Goal: Information Seeking & Learning: Learn about a topic

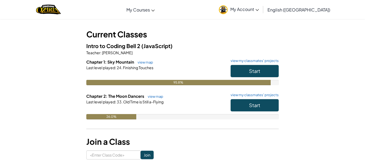
scroll to position [29, 0]
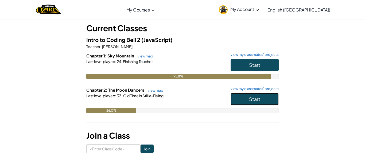
click at [267, 96] on button "Start" at bounding box center [255, 99] width 48 height 12
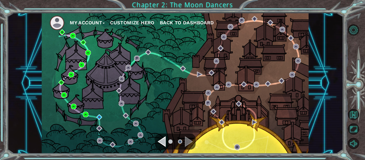
click at [169, 140] on ul at bounding box center [175, 141] width 19 height 11
click at [162, 138] on div "Navigate to the previous page" at bounding box center [162, 141] width 8 height 11
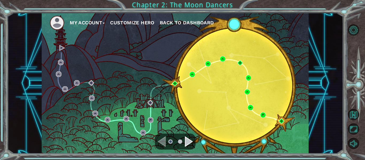
click at [190, 141] on div "Navigate to the next page" at bounding box center [189, 141] width 8 height 11
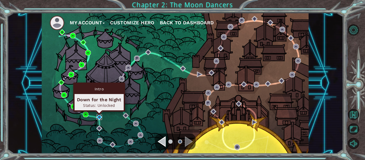
click at [99, 118] on img at bounding box center [99, 117] width 6 height 6
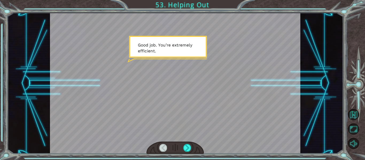
click at [198, 120] on div at bounding box center [175, 83] width 251 height 141
click at [188, 146] on div at bounding box center [187, 147] width 8 height 7
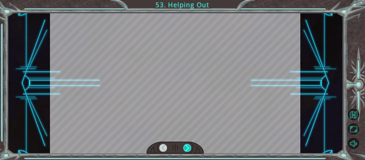
click at [188, 146] on div at bounding box center [187, 147] width 8 height 7
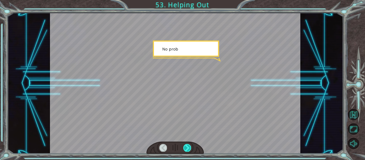
click at [188, 146] on div at bounding box center [187, 147] width 8 height 7
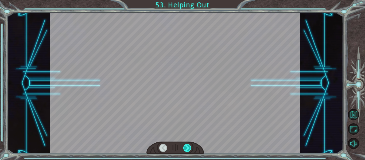
click at [188, 146] on div at bounding box center [187, 147] width 8 height 7
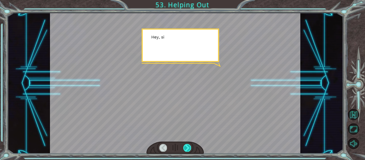
click at [188, 146] on div at bounding box center [187, 147] width 8 height 7
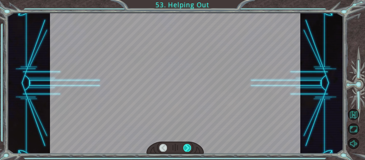
click at [188, 146] on div at bounding box center [187, 147] width 8 height 7
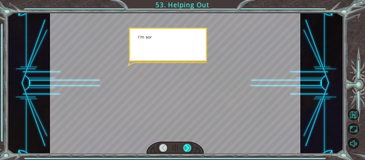
click at [188, 146] on div at bounding box center [187, 147] width 8 height 7
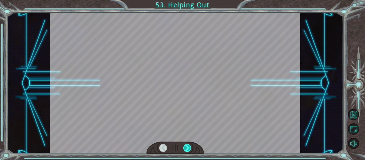
click at [188, 146] on div at bounding box center [187, 147] width 8 height 7
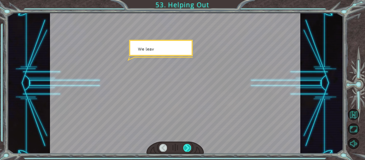
click at [188, 146] on div at bounding box center [187, 147] width 8 height 7
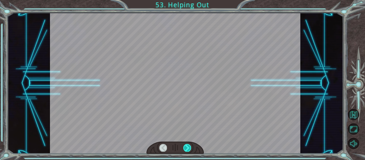
click at [188, 146] on div at bounding box center [187, 147] width 8 height 7
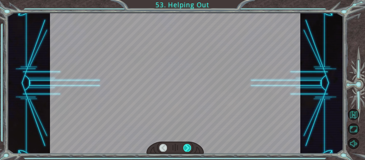
click at [188, 146] on div at bounding box center [187, 147] width 8 height 7
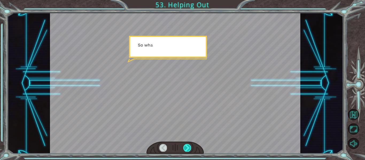
click at [188, 146] on div at bounding box center [187, 147] width 8 height 7
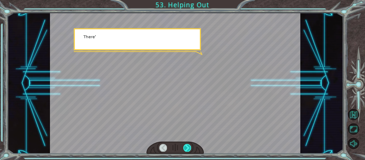
click at [188, 146] on div at bounding box center [187, 147] width 8 height 7
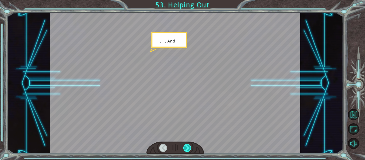
click at [188, 146] on div at bounding box center [187, 147] width 8 height 7
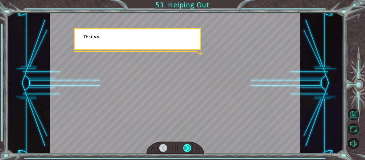
click at [188, 146] on div at bounding box center [187, 147] width 8 height 7
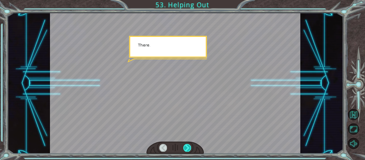
click at [188, 146] on div at bounding box center [187, 147] width 8 height 7
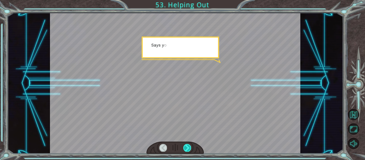
click at [188, 146] on div at bounding box center [187, 147] width 8 height 7
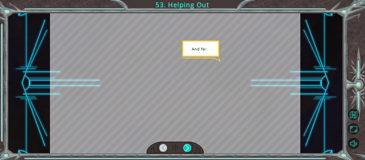
click at [188, 146] on div at bounding box center [187, 147] width 8 height 7
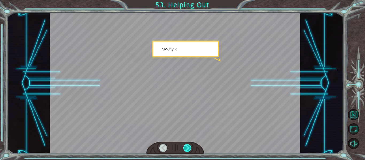
click at [188, 146] on div at bounding box center [187, 147] width 8 height 7
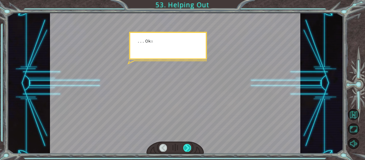
click at [188, 146] on div at bounding box center [187, 147] width 8 height 7
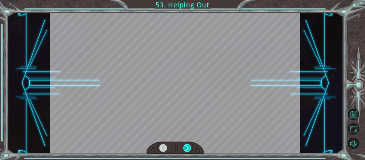
click at [188, 146] on div at bounding box center [187, 147] width 8 height 7
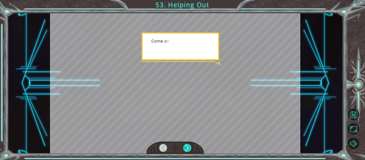
click at [188, 146] on div at bounding box center [187, 147] width 8 height 7
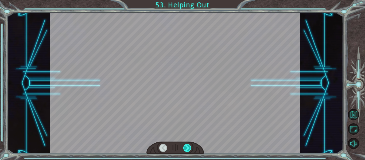
click at [188, 146] on div at bounding box center [187, 147] width 8 height 7
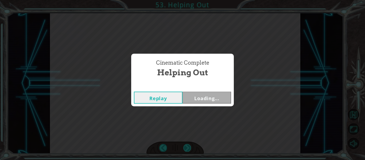
click at [188, 146] on div "Cinematic Complete Helping Out Replay Loading..." at bounding box center [182, 80] width 365 height 160
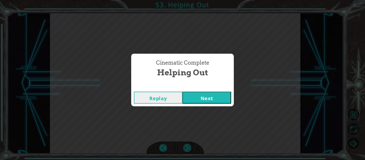
click at [188, 146] on div "Cinematic Complete Helping Out Replay Next" at bounding box center [182, 80] width 365 height 160
click at [201, 96] on button "Next" at bounding box center [206, 98] width 49 height 12
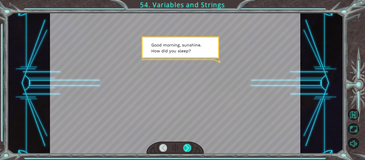
click at [188, 149] on div at bounding box center [187, 147] width 8 height 7
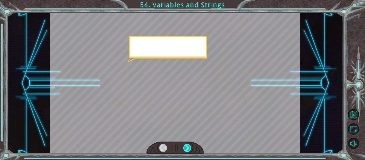
click at [188, 149] on div at bounding box center [187, 147] width 8 height 7
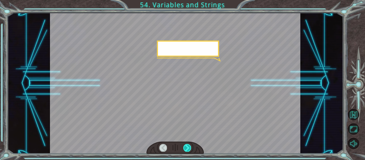
click at [188, 149] on div at bounding box center [187, 147] width 8 height 7
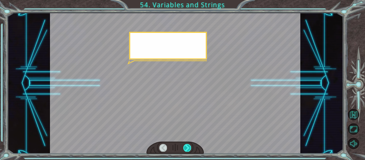
click at [188, 149] on div at bounding box center [187, 147] width 8 height 7
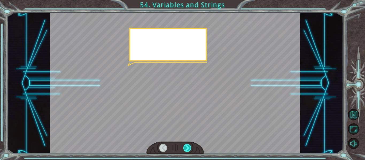
click at [188, 149] on div at bounding box center [187, 147] width 8 height 7
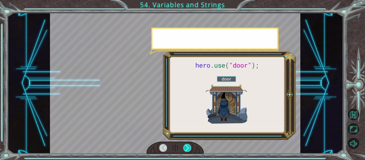
click at [188, 149] on div at bounding box center [187, 147] width 8 height 7
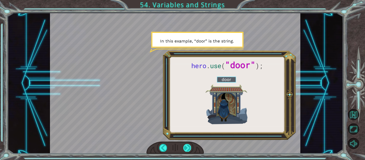
click at [188, 149] on div at bounding box center [187, 147] width 8 height 7
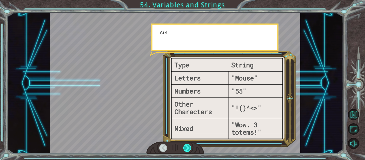
click at [188, 149] on div at bounding box center [187, 147] width 8 height 7
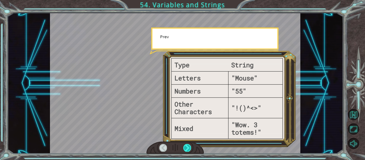
click at [188, 149] on div at bounding box center [187, 147] width 8 height 7
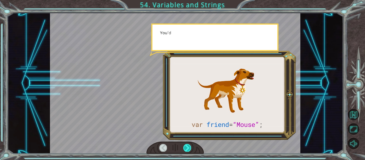
click at [188, 149] on div at bounding box center [187, 147] width 8 height 7
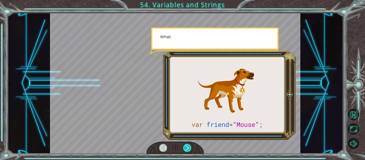
click at [188, 149] on div at bounding box center [187, 147] width 8 height 7
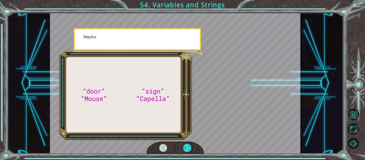
click at [188, 149] on div at bounding box center [187, 147] width 8 height 7
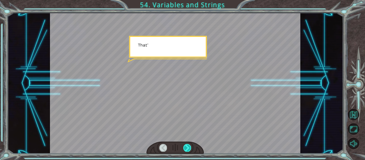
click at [188, 149] on div at bounding box center [187, 147] width 8 height 7
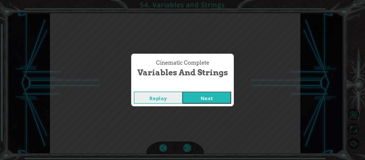
click at [188, 149] on div "Cinematic Complete Variables and Strings Replay Next" at bounding box center [182, 80] width 365 height 160
click at [223, 100] on button "Next" at bounding box center [206, 98] width 49 height 12
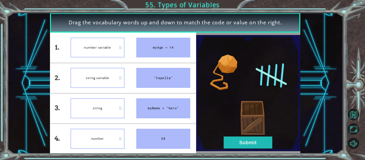
click at [127, 106] on li "string" at bounding box center [98, 109] width 66 height 30
click at [260, 146] on button "Submit" at bounding box center [248, 143] width 49 height 12
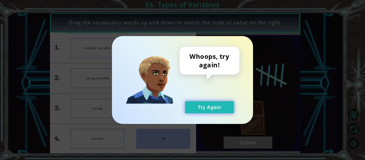
click at [195, 106] on button "Try Again" at bounding box center [209, 107] width 49 height 12
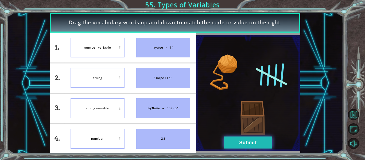
click at [235, 145] on button "Submit" at bounding box center [248, 143] width 49 height 12
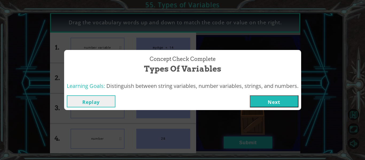
click at [235, 145] on div "Concept Check Complete Types of Variables Learning Goals: Distinguish between s…" at bounding box center [182, 80] width 365 height 160
click at [277, 102] on button "Next" at bounding box center [274, 101] width 49 height 12
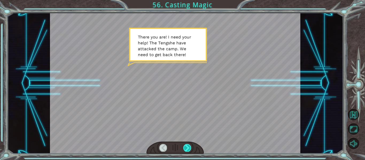
click at [188, 150] on div at bounding box center [187, 147] width 8 height 7
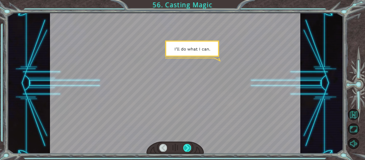
click at [188, 150] on div at bounding box center [187, 147] width 8 height 7
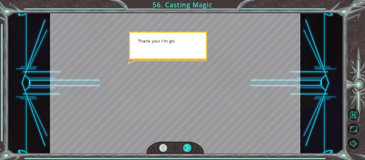
click at [188, 150] on div at bounding box center [187, 147] width 8 height 7
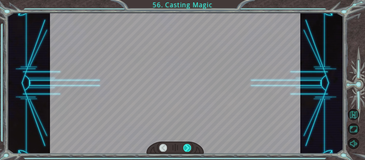
click at [188, 150] on div at bounding box center [187, 147] width 8 height 7
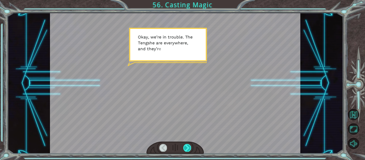
click at [188, 150] on div at bounding box center [187, 147] width 8 height 7
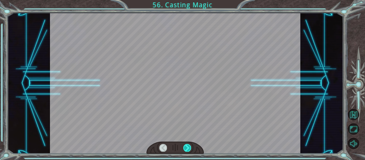
click at [188, 150] on div at bounding box center [187, 147] width 8 height 7
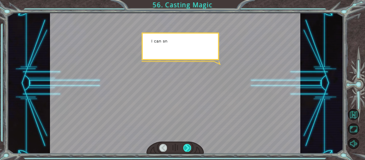
click at [188, 150] on div at bounding box center [187, 147] width 8 height 7
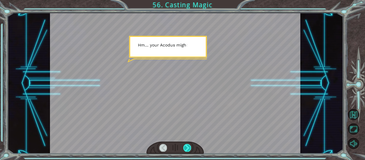
click at [188, 150] on div at bounding box center [187, 147] width 8 height 7
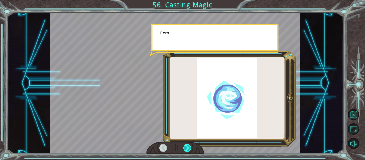
click at [188, 150] on div at bounding box center [187, 147] width 8 height 7
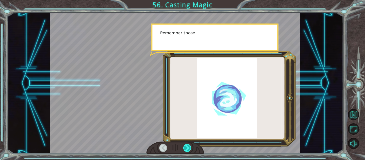
click at [188, 150] on div at bounding box center [187, 147] width 8 height 7
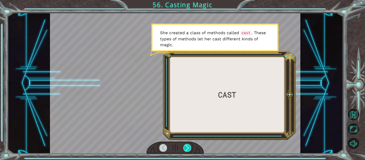
click at [188, 150] on div at bounding box center [187, 147] width 8 height 7
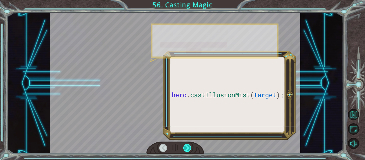
click at [188, 150] on div at bounding box center [187, 147] width 8 height 7
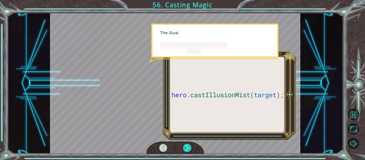
click at [188, 150] on div at bounding box center [187, 147] width 8 height 7
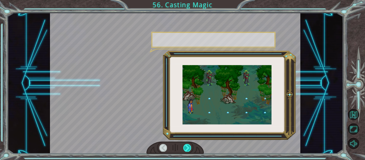
click at [188, 150] on div at bounding box center [187, 147] width 8 height 7
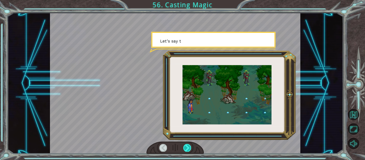
click at [188, 150] on div at bounding box center [187, 147] width 8 height 7
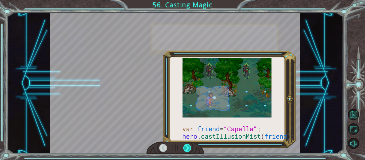
click at [188, 150] on div at bounding box center [187, 147] width 8 height 7
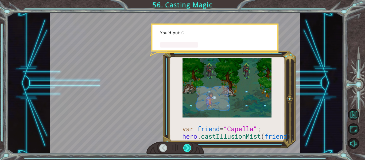
click at [188, 150] on div at bounding box center [187, 147] width 8 height 7
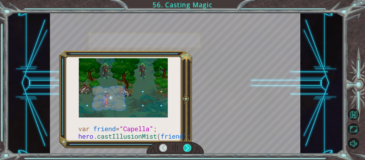
click at [188, 150] on div at bounding box center [187, 147] width 8 height 7
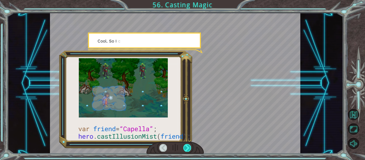
click at [188, 150] on div at bounding box center [187, 147] width 8 height 7
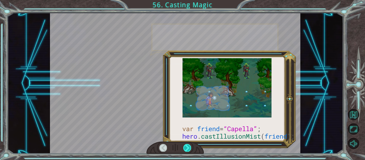
click at [188, 150] on div at bounding box center [187, 147] width 8 height 7
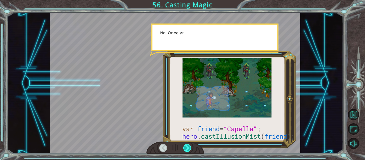
click at [188, 150] on div at bounding box center [187, 147] width 8 height 7
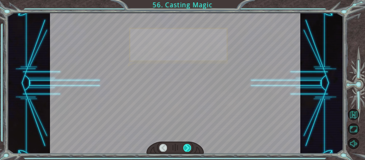
click at [188, 150] on div at bounding box center [187, 147] width 8 height 7
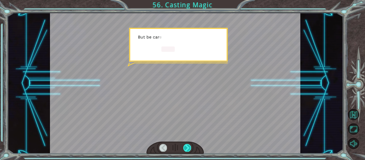
click at [188, 150] on div at bounding box center [187, 147] width 8 height 7
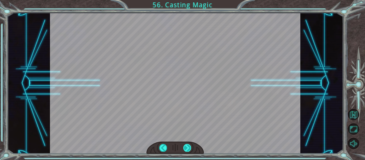
click at [188, 150] on div at bounding box center [187, 147] width 8 height 7
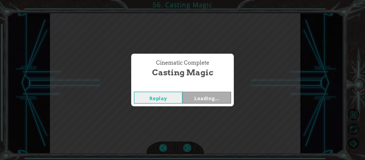
click at [188, 150] on div "Cinematic Complete Casting Magic Replay Loading..." at bounding box center [182, 80] width 365 height 160
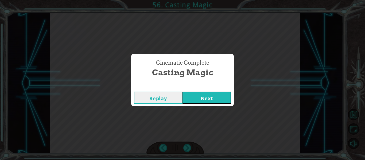
click at [210, 99] on button "Next" at bounding box center [206, 98] width 49 height 12
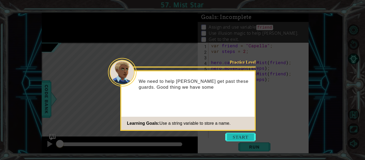
click at [243, 134] on button "Start" at bounding box center [240, 137] width 30 height 9
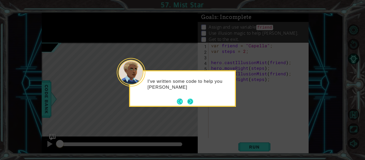
click at [187, 102] on button "Next" at bounding box center [190, 102] width 6 height 6
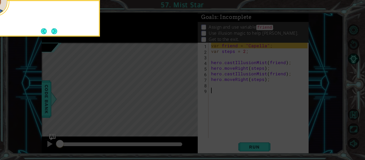
click at [187, 102] on icon at bounding box center [182, 24] width 365 height 272
click at [56, 29] on button "Next" at bounding box center [54, 31] width 6 height 6
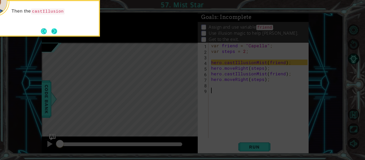
click at [56, 34] on button "Next" at bounding box center [54, 31] width 6 height 6
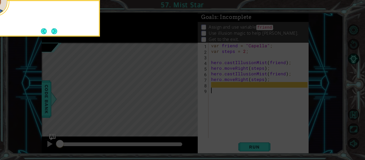
click at [56, 34] on button "Next" at bounding box center [54, 31] width 6 height 6
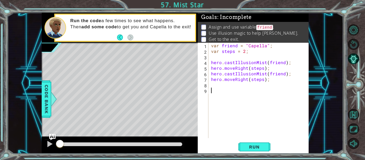
click at [233, 37] on p "Get to the exit." at bounding box center [224, 39] width 30 height 6
click at [233, 38] on p "Get to the exit." at bounding box center [224, 39] width 30 height 6
click at [233, 37] on p "Get to the exit." at bounding box center [224, 39] width 30 height 6
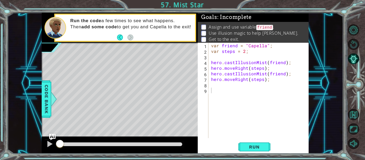
click at [233, 37] on p "Get to the exit." at bounding box center [224, 39] width 30 height 6
click at [261, 146] on span "Run" at bounding box center [254, 146] width 21 height 5
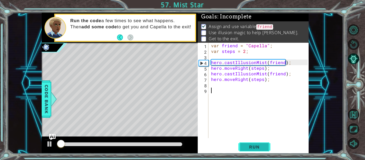
scroll to position [1, 0]
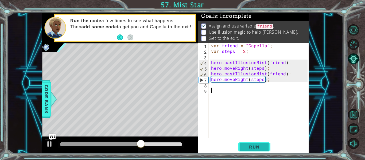
click at [255, 145] on span "Run" at bounding box center [254, 146] width 21 height 5
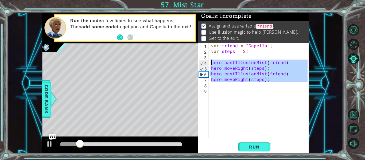
drag, startPoint x: 286, startPoint y: 84, endPoint x: 211, endPoint y: 60, distance: 78.7
click at [211, 60] on div "var friend = "Capella" ; var steps = 2 ; hero . castIllusionMist ( friend ) ; h…" at bounding box center [260, 96] width 100 height 107
type textarea "hero.castIllusionMist(friend); hero.moveRight(steps);"
click at [219, 84] on div "var friend = "Capella" ; var steps = 2 ; hero . castIllusionMist ( friend ) ; h…" at bounding box center [259, 90] width 98 height 95
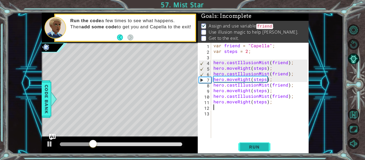
click at [250, 144] on span "Run" at bounding box center [254, 146] width 21 height 5
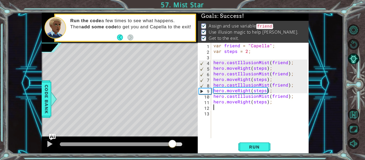
drag, startPoint x: 71, startPoint y: 144, endPoint x: 187, endPoint y: 144, distance: 116.0
click at [187, 144] on div at bounding box center [120, 145] width 156 height 17
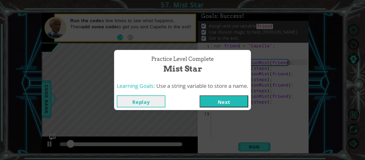
click at [218, 100] on button "Next" at bounding box center [224, 101] width 49 height 12
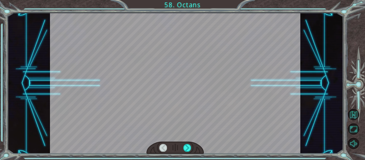
click at [218, 100] on div at bounding box center [175, 83] width 251 height 141
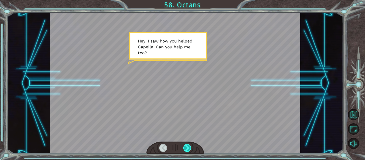
click at [185, 145] on div at bounding box center [187, 147] width 8 height 7
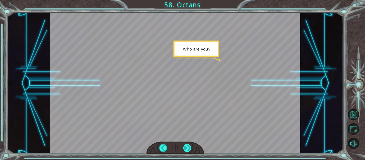
click at [185, 145] on div at bounding box center [187, 147] width 8 height 7
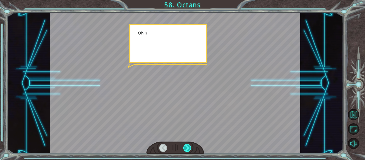
click at [185, 145] on div at bounding box center [187, 147] width 8 height 7
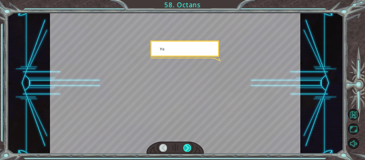
click at [185, 145] on div at bounding box center [187, 147] width 8 height 7
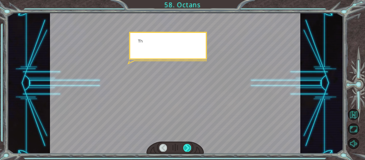
click at [185, 145] on div at bounding box center [187, 147] width 8 height 7
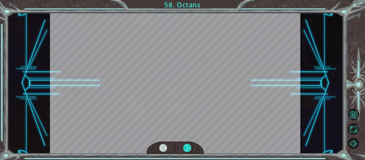
click at [185, 145] on div at bounding box center [187, 147] width 8 height 7
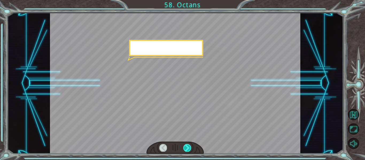
click at [185, 145] on div at bounding box center [187, 147] width 8 height 7
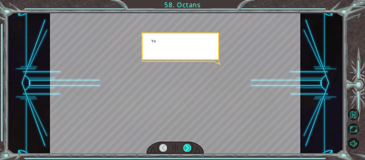
click at [185, 145] on div at bounding box center [187, 147] width 8 height 7
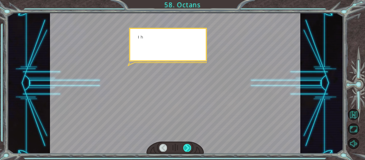
click at [185, 145] on div at bounding box center [187, 147] width 8 height 7
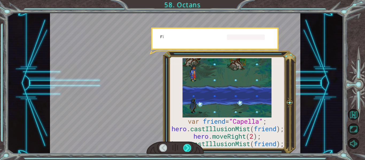
click at [185, 145] on div at bounding box center [187, 147] width 8 height 7
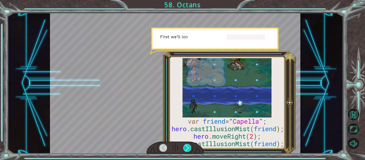
click at [185, 145] on div at bounding box center [187, 147] width 8 height 7
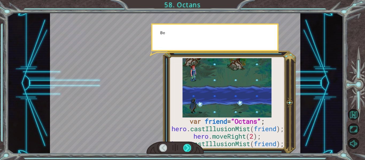
click at [185, 145] on div at bounding box center [187, 147] width 8 height 7
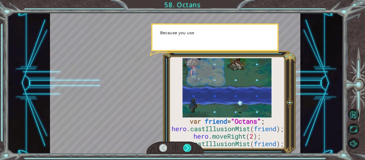
click at [185, 145] on div at bounding box center [187, 147] width 8 height 7
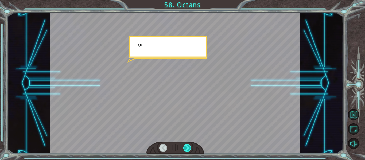
click at [185, 145] on div at bounding box center [187, 147] width 8 height 7
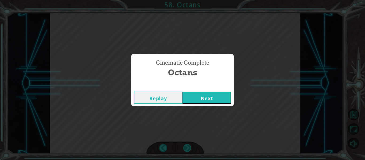
click at [185, 145] on div "Cinematic Complete Octans Replay Next" at bounding box center [182, 80] width 365 height 160
click at [210, 93] on button "Next" at bounding box center [206, 98] width 49 height 12
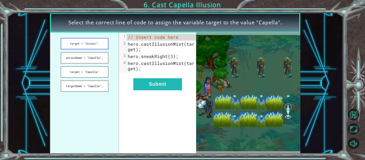
drag, startPoint x: 93, startPoint y: 62, endPoint x: 103, endPoint y: 46, distance: 18.6
click at [103, 46] on ul "target = "Octans"; personName = "Capella"; target = "Capella" targetName = "Cap…" at bounding box center [84, 93] width 69 height 121
click at [97, 60] on button "personName = "Capella";" at bounding box center [85, 57] width 48 height 11
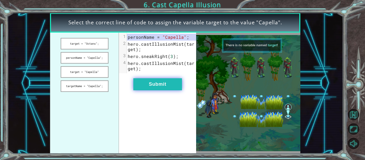
click at [148, 82] on button "Submit" at bounding box center [157, 84] width 49 height 12
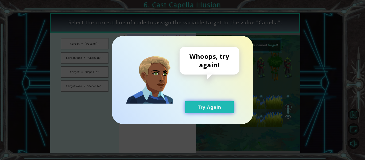
click at [222, 113] on button "Try Again" at bounding box center [209, 107] width 49 height 12
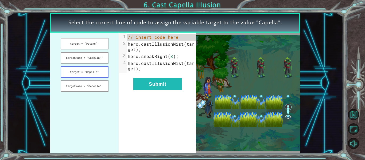
click at [67, 76] on button "target = "Capella"" at bounding box center [85, 71] width 48 height 11
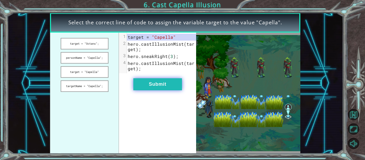
click at [135, 84] on button "Submit" at bounding box center [157, 84] width 49 height 12
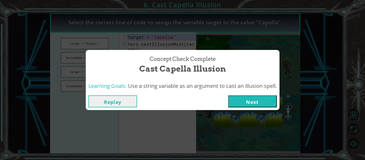
click at [271, 100] on button "Next" at bounding box center [252, 101] width 49 height 12
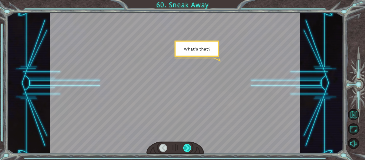
click at [186, 149] on div at bounding box center [187, 147] width 8 height 7
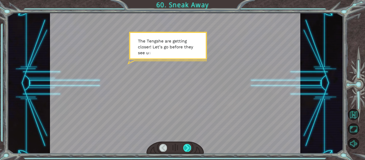
click at [189, 148] on div at bounding box center [187, 147] width 8 height 7
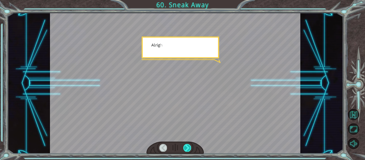
click at [189, 148] on div at bounding box center [187, 147] width 8 height 7
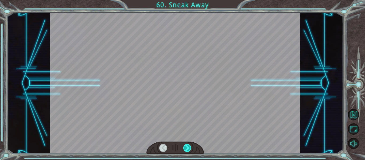
click at [189, 148] on div at bounding box center [187, 147] width 8 height 7
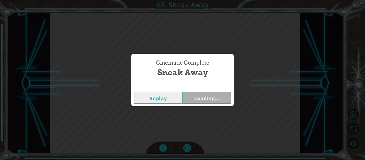
click at [189, 148] on div "Cinematic Complete Sneak Away Replay Loading..." at bounding box center [182, 80] width 365 height 160
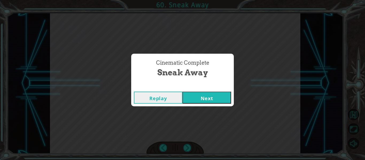
click at [215, 98] on button "Next" at bounding box center [206, 98] width 49 height 12
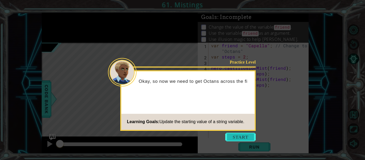
click at [246, 135] on button "Start" at bounding box center [240, 137] width 30 height 9
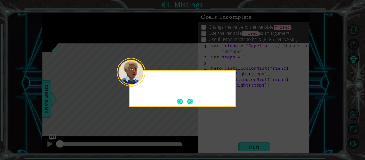
click at [246, 135] on icon at bounding box center [182, 80] width 365 height 160
click at [192, 101] on button "Next" at bounding box center [190, 102] width 6 height 6
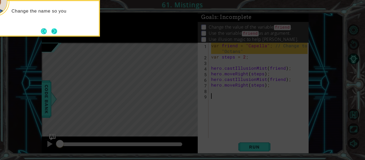
click at [57, 30] on button "Next" at bounding box center [54, 31] width 6 height 6
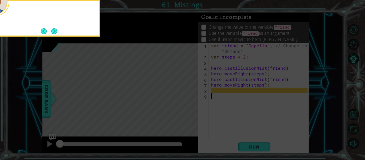
click at [58, 30] on div at bounding box center [46, 18] width 107 height 37
click at [57, 30] on button "Next" at bounding box center [54, 31] width 6 height 6
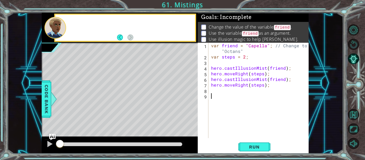
click at [58, 30] on div at bounding box center [55, 28] width 22 height 22
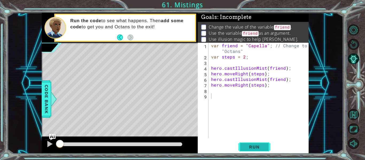
click at [253, 148] on span "Run" at bounding box center [254, 146] width 21 height 5
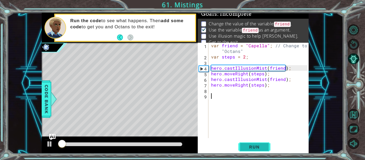
scroll to position [4, 0]
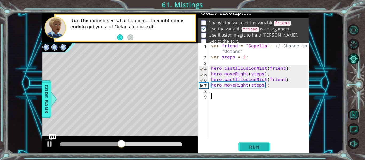
click at [267, 150] on button "Run" at bounding box center [254, 147] width 32 height 11
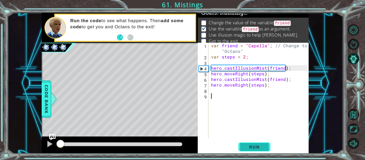
click at [267, 150] on button "Run" at bounding box center [254, 147] width 32 height 11
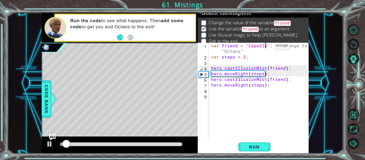
click at [265, 47] on div "var friend = "Capella" ; // Change to "Octans" var steps = 2 ; hero . castIllus…" at bounding box center [260, 99] width 100 height 112
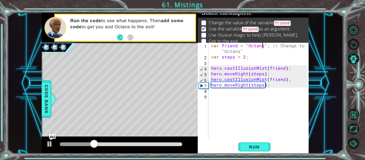
scroll to position [0, 3]
click at [259, 151] on button "Run" at bounding box center [254, 147] width 32 height 11
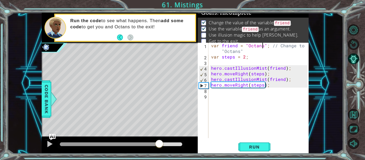
drag, startPoint x: 70, startPoint y: 142, endPoint x: 160, endPoint y: 137, distance: 89.9
click at [160, 137] on div at bounding box center [120, 145] width 156 height 17
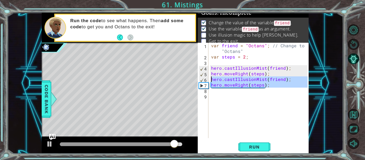
drag, startPoint x: 275, startPoint y: 90, endPoint x: 210, endPoint y: 80, distance: 65.2
click at [210, 80] on div "var friend = "Octans" ; // Change to "Octans" var steps = 2 ; hero . castIllusi…" at bounding box center [260, 99] width 100 height 112
type textarea "hero.castIllusionMist(friend); hero.moveRight(steps);"
click at [212, 92] on div "var friend = "Octans" ; // Change to "Octans" var steps = 2 ; hero . castIllusi…" at bounding box center [259, 90] width 98 height 95
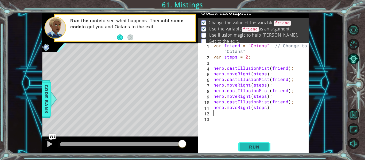
click at [259, 143] on button "Run" at bounding box center [254, 147] width 32 height 11
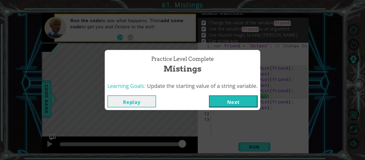
drag, startPoint x: 75, startPoint y: 144, endPoint x: 194, endPoint y: 148, distance: 119.5
click at [194, 148] on body "1 ההההההההההההההההההההההההההההההההההההההההההההההההההההההההההההההההההההההההההההה…" at bounding box center [182, 80] width 365 height 160
click at [227, 105] on button "Next" at bounding box center [233, 101] width 49 height 12
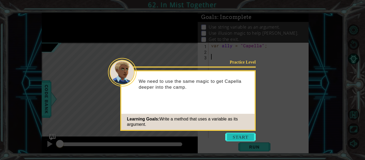
click at [235, 137] on button "Start" at bounding box center [240, 137] width 30 height 9
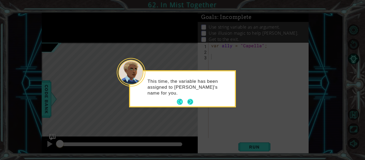
click at [188, 104] on button "Next" at bounding box center [190, 102] width 6 height 6
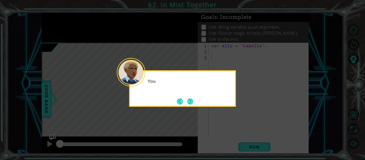
click at [188, 104] on button "Next" at bounding box center [190, 102] width 6 height 6
click at [188, 104] on button "Next" at bounding box center [190, 101] width 7 height 7
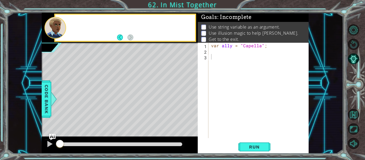
click at [188, 104] on div "Level Map" at bounding box center [165, 121] width 247 height 157
click at [215, 54] on div "var ally = "Capella" ;" at bounding box center [260, 96] width 100 height 107
click at [216, 60] on div "var ally = "Capella" ;" at bounding box center [260, 96] width 100 height 107
paste textarea "hero.castIllusionMist(friend);"
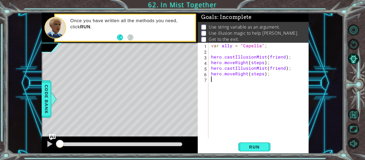
click at [283, 57] on div "var ally = "Capella" ; hero . castIllusionMist ( friend ) ; hero . moveRight ( …" at bounding box center [260, 96] width 100 height 107
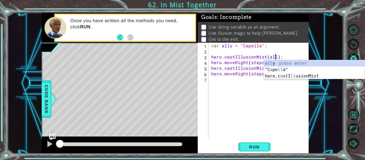
scroll to position [0, 4]
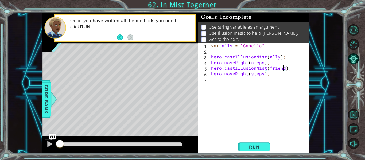
click at [283, 68] on div "var ally = "Capella" ; hero . castIllusionMist ( ally ) ; hero . moveRight ( st…" at bounding box center [260, 96] width 100 height 107
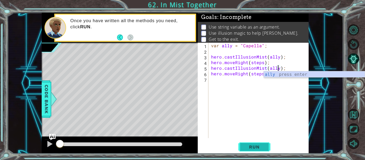
type textarea "hero.castIllusionMist(ally);"
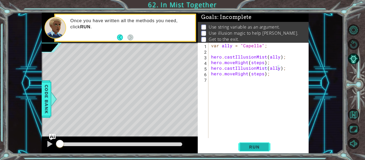
click at [253, 150] on button "Run" at bounding box center [254, 147] width 32 height 11
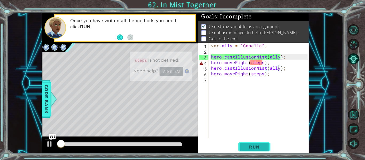
scroll to position [1, 0]
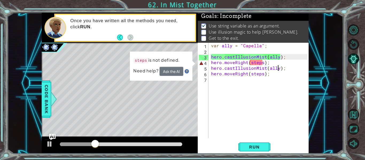
click at [215, 50] on div "var ally = "Capella" ; hero . castIllusionMist ( ally ) ; hero . moveRight ( st…" at bounding box center [260, 96] width 100 height 107
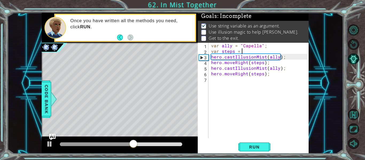
scroll to position [0, 2]
click at [257, 142] on button "Run" at bounding box center [254, 147] width 32 height 11
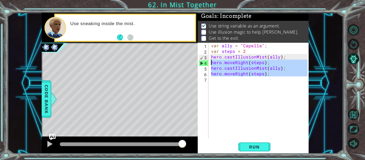
drag, startPoint x: 270, startPoint y: 79, endPoint x: 210, endPoint y: 64, distance: 62.5
click at [210, 64] on div "var ally = "Capella" ; var steps = 2 hero . castIllusionMist ( ally ) ; hero . …" at bounding box center [260, 96] width 100 height 107
type textarea "hero.moveRight(steps); hero.castIllusionMist(ally);"
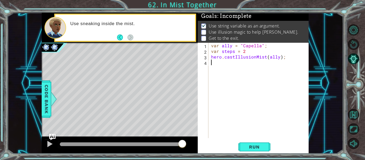
paste textarea "hero.castIllusionMist(friend); hero.moveRight(steps);"
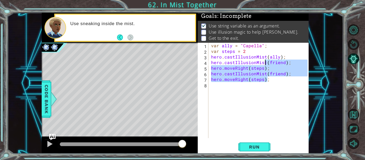
drag, startPoint x: 268, startPoint y: 79, endPoint x: 266, endPoint y: 63, distance: 15.3
click at [266, 63] on div "var ally = "Capella" ; var steps = 2 hero . castIllusionMist ( ally ) ; hero . …" at bounding box center [260, 96] width 100 height 107
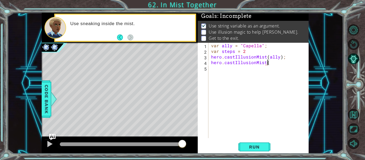
scroll to position [0, 3]
click at [258, 145] on span "Run" at bounding box center [254, 146] width 21 height 5
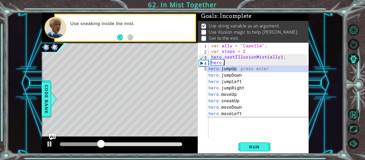
scroll to position [0, 0]
type textarea "h"
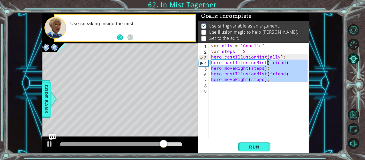
drag, startPoint x: 267, startPoint y: 85, endPoint x: 268, endPoint y: 65, distance: 19.6
click at [268, 65] on div "var ally = "Capella" ; var steps = 2 hero . castIllusionMist ( ally ) ; hero . …" at bounding box center [260, 96] width 100 height 107
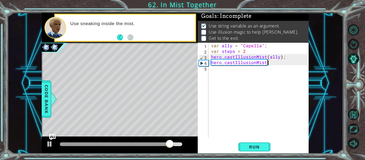
scroll to position [0, 3]
type textarea "hero.castIllusionMist();"
click at [259, 142] on button "Run" at bounding box center [254, 147] width 32 height 11
click at [267, 67] on div "var ally = "Capella" ; var steps = 2 hero . castIllusionMist ( ally ) ; hero . …" at bounding box center [260, 96] width 100 height 107
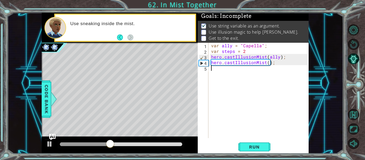
click at [268, 64] on div "var ally = "Capella" ; var steps = 2 hero . castIllusionMist ( ally ) ; hero . …" at bounding box center [260, 96] width 100 height 107
type textarea "hero.castIllusionMist(steps);"
click at [268, 146] on button "Run" at bounding box center [254, 147] width 32 height 11
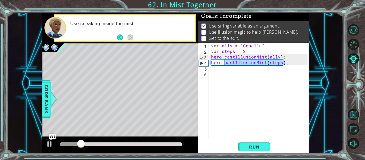
drag, startPoint x: 288, startPoint y: 64, endPoint x: 224, endPoint y: 63, distance: 63.3
click at [224, 63] on div "var ally = "Capella" ; var steps = 2 hero . castIllusionMist ( ally ) ; hero . …" at bounding box center [260, 96] width 100 height 107
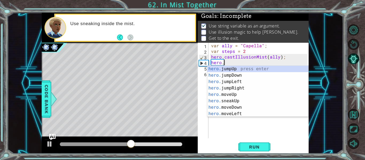
scroll to position [0, 1]
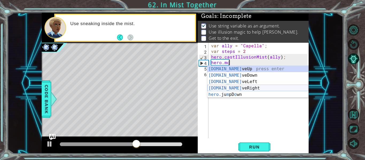
click at [277, 90] on div "[DOMAIN_NAME] veUp press enter [DOMAIN_NAME] veDown press enter [DOMAIN_NAME] v…" at bounding box center [257, 88] width 101 height 45
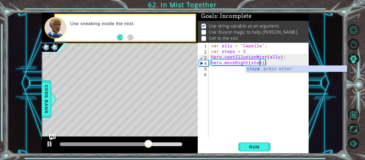
scroll to position [0, 3]
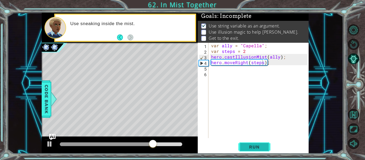
click at [258, 149] on span "Run" at bounding box center [254, 146] width 21 height 5
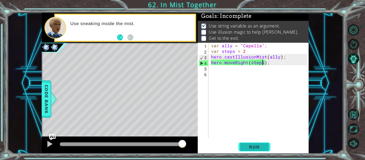
click at [249, 148] on span "Run" at bounding box center [254, 146] width 21 height 5
click at [246, 143] on button "Run" at bounding box center [254, 147] width 32 height 11
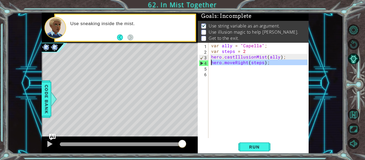
drag, startPoint x: 277, startPoint y: 68, endPoint x: 209, endPoint y: 64, distance: 68.2
click at [209, 64] on div "hero.moveRight(steps); 1 2 3 4 5 6 var ally = "Capella" ; var steps = 2 hero . …" at bounding box center [253, 90] width 110 height 95
type textarea "hero.moveRight(steps);"
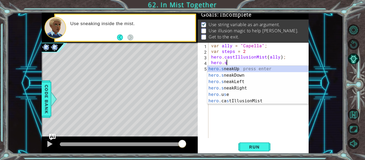
scroll to position [0, 1]
click at [239, 90] on div "hero.s neakUp press enter hero.s neakDown press enter hero.s neakLeft press ent…" at bounding box center [257, 91] width 101 height 51
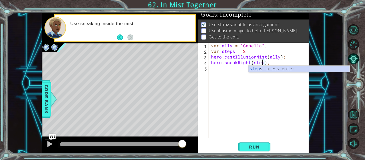
scroll to position [0, 3]
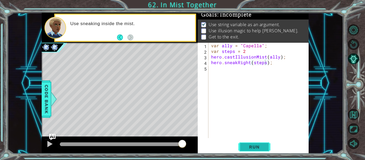
click at [256, 149] on span "Run" at bounding box center [254, 146] width 21 height 5
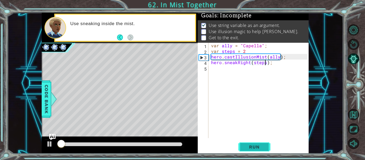
scroll to position [1, 0]
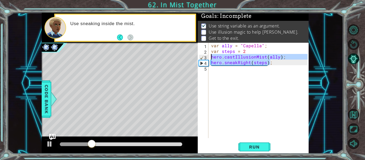
drag, startPoint x: 278, startPoint y: 64, endPoint x: 212, endPoint y: 57, distance: 66.9
click at [212, 57] on div "var ally = "Capella" ; var steps = 2 hero . castIllusionMist ( ally ) ; hero . …" at bounding box center [260, 96] width 100 height 107
type textarea "hero.castIllusionMist(ally); hero.sneakRight(steps);"
click at [212, 69] on div "var ally = "Capella" ; var steps = 2 hero . castIllusionMist ( ally ) ; hero . …" at bounding box center [260, 96] width 100 height 107
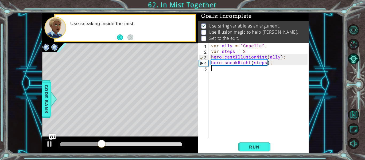
paste textarea "hero.sneakRight(steps);"
type textarea "hero.sneakRight(steps);"
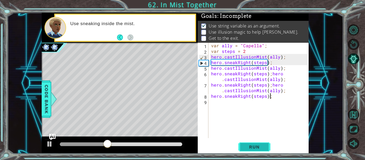
click at [250, 145] on span "Run" at bounding box center [254, 146] width 21 height 5
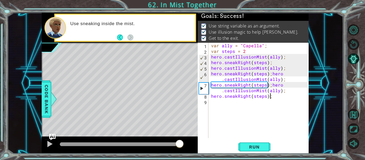
drag, startPoint x: 83, startPoint y: 146, endPoint x: 180, endPoint y: 147, distance: 97.2
click at [180, 147] on div at bounding box center [180, 144] width 10 height 10
drag, startPoint x: 70, startPoint y: 143, endPoint x: 188, endPoint y: 148, distance: 118.2
click at [188, 148] on div at bounding box center [120, 145] width 156 height 17
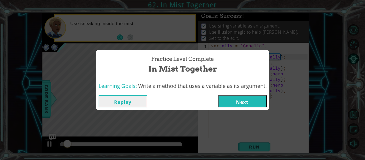
click at [264, 103] on button "Next" at bounding box center [242, 101] width 49 height 12
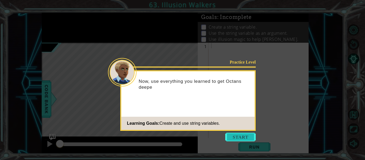
click at [239, 136] on button "Start" at bounding box center [240, 137] width 30 height 9
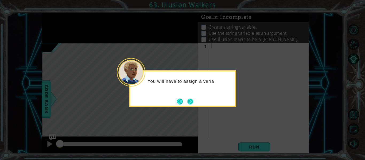
click at [192, 103] on button "Next" at bounding box center [190, 102] width 6 height 6
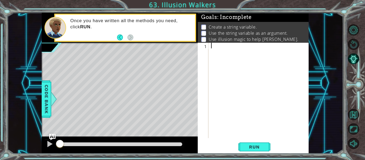
paste textarea "hero.sneakRight(steps);"
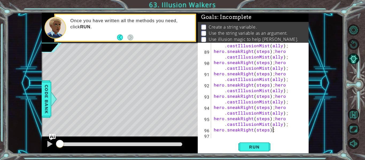
paste textarea "Code Area"
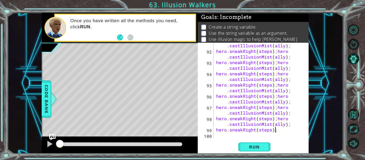
scroll to position [1010, 0]
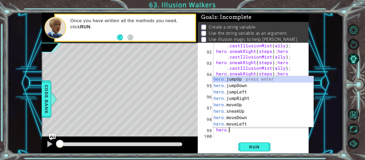
type textarea "h"
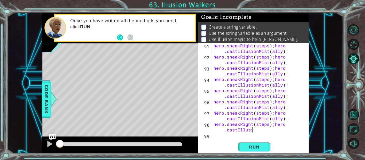
scroll to position [999, 0]
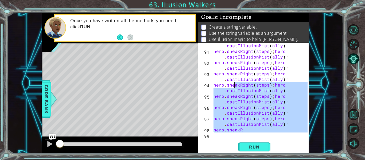
drag, startPoint x: 246, startPoint y: 136, endPoint x: 233, endPoint y: 80, distance: 57.7
click at [233, 80] on div "hero . sneakRight ( steps ) ; hero . castIllusionMist ( ally ) ; hero . sneakRi…" at bounding box center [261, 93] width 98 height 112
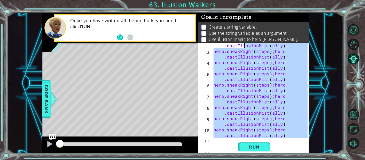
scroll to position [0, 0]
drag, startPoint x: 297, startPoint y: 134, endPoint x: 245, endPoint y: 36, distance: 110.7
click at [245, 36] on div "Goals : Incomplete Create a string variable. Use the string variable as an argu…" at bounding box center [253, 83] width 111 height 141
type textarea "hero.castIllusionMist(ally); hero.sneakRight(steps);hero.castIllusionMist(ally);"
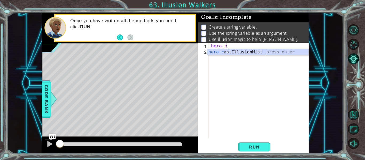
scroll to position [0, 1]
click at [268, 51] on div "hero.c astIllusionMist press enter" at bounding box center [257, 58] width 101 height 19
type textarea "hero.castIllusionMist(friend);"
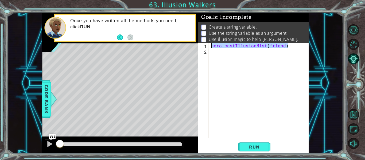
drag, startPoint x: 295, startPoint y: 44, endPoint x: 200, endPoint y: 48, distance: 95.7
click at [200, 48] on div "hero.castIllusionMist(friend); 1 2 hero . castIllusionMist ( friend ) ; ההההההה…" at bounding box center [253, 90] width 110 height 95
type textarea "var friend = [PERSON_NAME]"
click at [211, 52] on div "var friend = [PERSON_NAME]" at bounding box center [260, 96] width 100 height 107
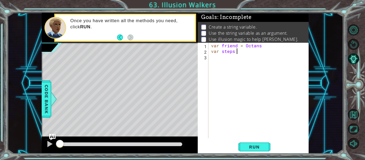
scroll to position [0, 2]
type textarea "var steps = 2"
click at [212, 58] on div "var friend = [PERSON_NAME] var steps = 2" at bounding box center [260, 96] width 100 height 107
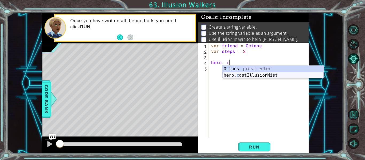
click at [256, 74] on div "O c tans press enter hero. c astIllusionMist press enter" at bounding box center [273, 79] width 101 height 26
type textarea "hero.castIllusionMist(friend);"
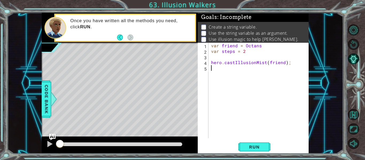
click at [215, 67] on div "var friend = [PERSON_NAME] var steps = 2 hero . castIllusionMist ( friend ) ;" at bounding box center [260, 96] width 100 height 107
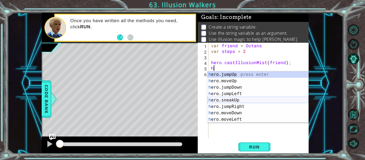
click at [248, 100] on div "h ero.jumpUp press enter h ero.moveUp press enter h ero.jumpDown press enter h …" at bounding box center [257, 103] width 101 height 64
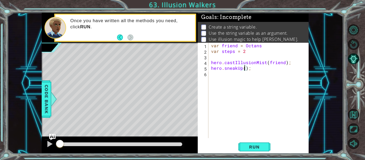
type textarea "hero.sneakUp(2);"
click at [243, 82] on div "var friend = [PERSON_NAME] var steps = 2 hero . castIllusionMist ( friend ) ; h…" at bounding box center [260, 96] width 100 height 107
click at [247, 70] on div "var friend = [PERSON_NAME] var steps = 2 hero . castIllusionMist ( friend ) ; h…" at bounding box center [260, 96] width 100 height 107
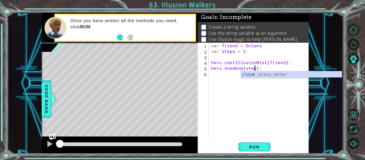
scroll to position [0, 3]
click at [249, 143] on button "Run" at bounding box center [254, 147] width 32 height 11
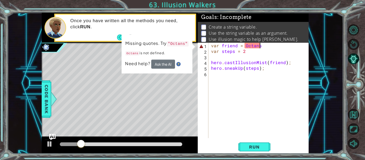
click at [287, 43] on div "var friend = [PERSON_NAME] var steps = 2 hero . castIllusionMist ( friend ) ; h…" at bounding box center [260, 96] width 100 height 107
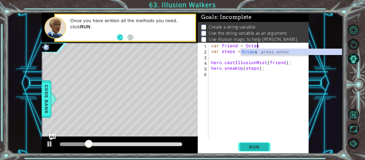
click at [252, 142] on button "Run" at bounding box center [254, 147] width 32 height 11
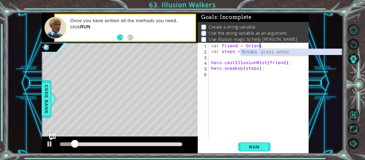
click at [269, 52] on div "Octans press enter" at bounding box center [291, 58] width 101 height 19
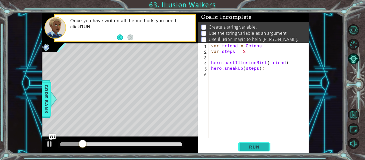
click at [244, 143] on button "Run" at bounding box center [254, 147] width 32 height 11
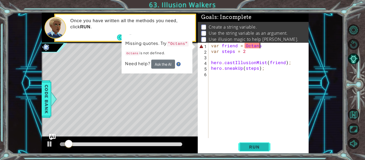
click at [249, 142] on button "Run" at bounding box center [254, 147] width 32 height 11
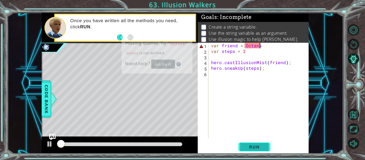
click at [249, 142] on button "Run" at bounding box center [254, 147] width 32 height 11
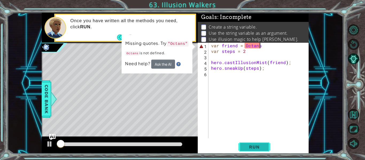
click at [249, 142] on button "Run" at bounding box center [254, 147] width 32 height 11
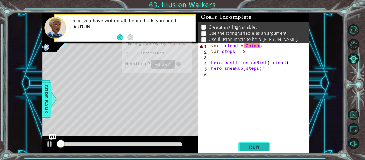
click at [249, 142] on button "Run" at bounding box center [254, 147] width 32 height 11
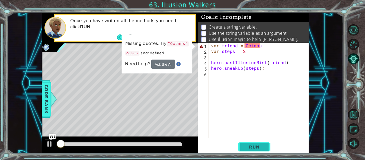
click at [249, 142] on button "Run" at bounding box center [254, 147] width 32 height 11
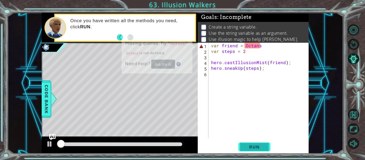
click at [249, 142] on button "Run" at bounding box center [254, 147] width 32 height 11
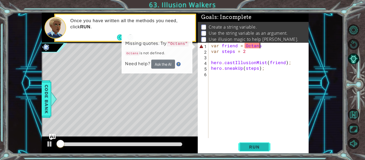
click at [249, 142] on button "Run" at bounding box center [254, 147] width 32 height 11
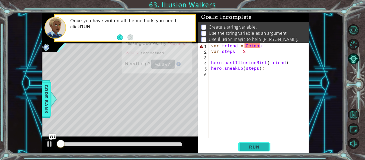
click at [249, 142] on button "Run" at bounding box center [254, 147] width 32 height 11
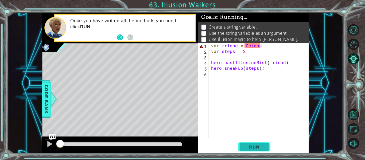
click at [249, 142] on button "Run" at bounding box center [254, 147] width 32 height 11
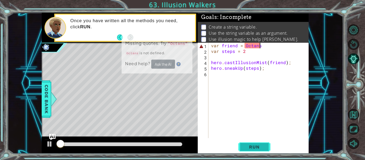
click at [249, 142] on button "Run" at bounding box center [254, 147] width 32 height 11
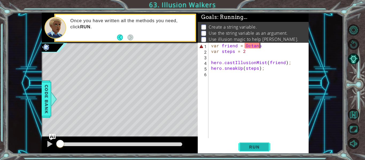
click at [249, 142] on button "Run" at bounding box center [254, 147] width 32 height 11
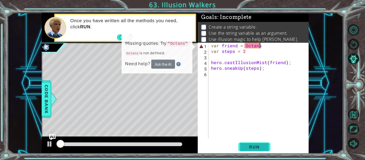
click at [249, 142] on button "Run" at bounding box center [254, 147] width 32 height 11
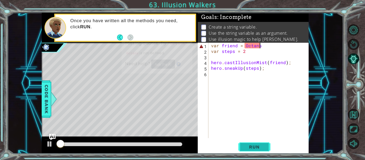
click at [249, 142] on button "Run" at bounding box center [254, 147] width 32 height 11
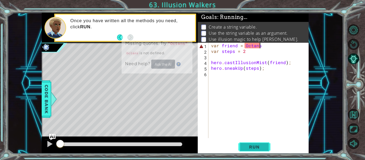
click at [249, 142] on button "Run" at bounding box center [254, 147] width 32 height 11
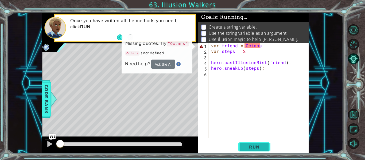
click at [249, 142] on button "Run" at bounding box center [254, 147] width 32 height 11
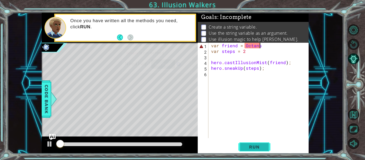
click at [249, 142] on button "Run" at bounding box center [254, 147] width 32 height 11
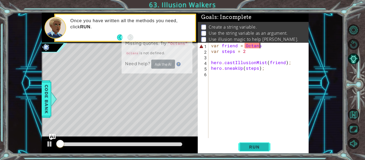
click at [249, 142] on button "Run" at bounding box center [254, 147] width 32 height 11
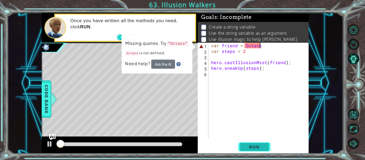
click at [249, 142] on button "Run" at bounding box center [254, 147] width 32 height 11
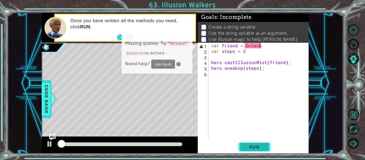
click at [249, 142] on button "Run" at bounding box center [254, 147] width 32 height 11
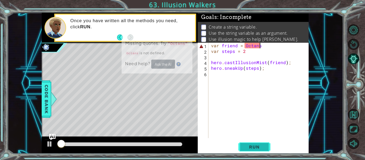
click at [249, 142] on button "Run" at bounding box center [254, 147] width 32 height 11
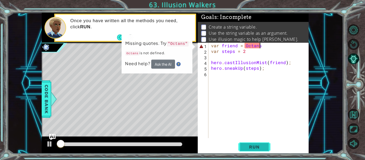
click at [249, 142] on button "Run" at bounding box center [254, 147] width 32 height 11
click at [250, 143] on button "Run" at bounding box center [254, 147] width 32 height 11
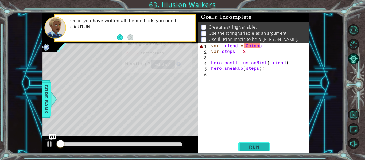
click at [250, 143] on button "Run" at bounding box center [254, 147] width 32 height 11
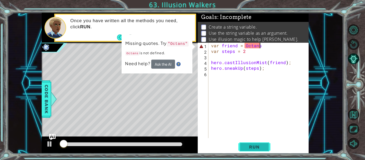
click at [250, 143] on button "Run" at bounding box center [254, 147] width 32 height 11
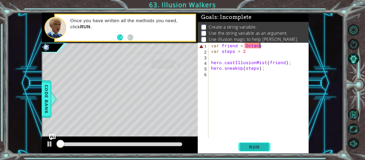
click at [250, 143] on button "Run" at bounding box center [254, 147] width 32 height 11
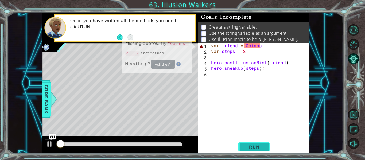
click at [250, 143] on button "Run" at bounding box center [254, 147] width 32 height 11
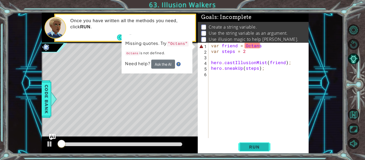
click at [250, 143] on button "Run" at bounding box center [254, 147] width 32 height 11
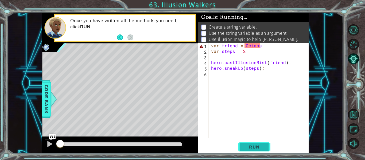
click at [250, 143] on button "Run" at bounding box center [254, 147] width 32 height 11
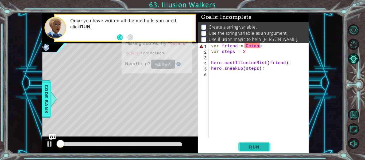
click at [250, 143] on button "Run" at bounding box center [254, 147] width 32 height 11
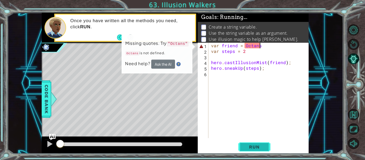
click at [250, 143] on button "Run" at bounding box center [254, 147] width 32 height 11
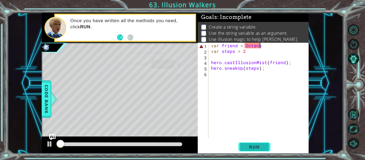
click at [250, 143] on button "Run" at bounding box center [254, 147] width 32 height 11
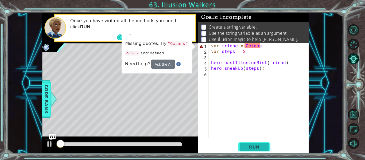
click at [250, 143] on button "Run" at bounding box center [254, 147] width 32 height 11
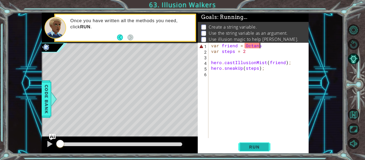
click at [250, 143] on button "Run" at bounding box center [254, 147] width 32 height 11
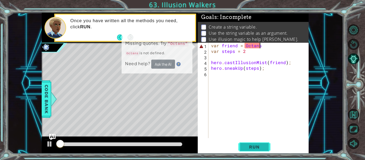
click at [250, 143] on button "Run" at bounding box center [254, 147] width 32 height 11
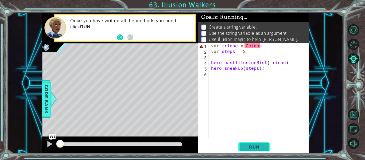
click at [250, 143] on button "Run" at bounding box center [254, 147] width 32 height 11
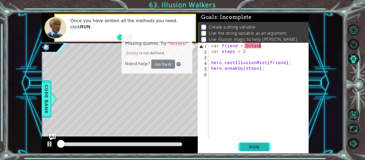
click at [250, 143] on button "Run" at bounding box center [254, 147] width 32 height 11
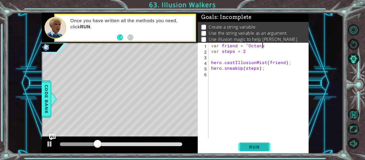
scroll to position [0, 3]
click at [317, 7] on div "1 ההההההההההההההההההההההההההההההההההההההההההההההההההההההההההההההההההההההההההההה…" at bounding box center [182, 80] width 365 height 160
click at [245, 150] on button "Run" at bounding box center [254, 147] width 32 height 11
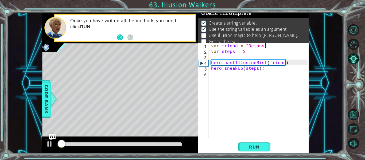
scroll to position [4, 0]
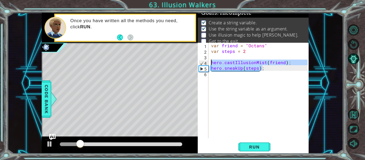
drag, startPoint x: 271, startPoint y: 70, endPoint x: 204, endPoint y: 63, distance: 66.9
click at [204, 63] on div "var friend = "Octans" 1 2 3 4 5 6 var friend = "[PERSON_NAME]" var steps = 2 he…" at bounding box center [253, 90] width 110 height 95
type textarea "hero.castIllusionMist(friend); hero.sneakUp(steps);"
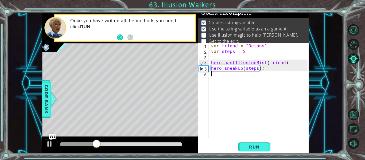
click at [219, 80] on div "var friend = "Octans" var steps = 2 hero . castIllusionMist ( friend ) ; hero .…" at bounding box center [260, 96] width 100 height 107
paste textarea "hero.sneakUp(steps);"
type textarea "hero.sneakUp(steps);"
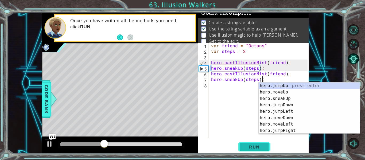
click at [244, 146] on span "Run" at bounding box center [254, 146] width 21 height 5
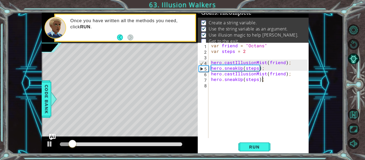
click at [240, 85] on div "var friend = "Octans" var steps = 2 hero . castIllusionMist ( friend ) ; hero .…" at bounding box center [260, 96] width 100 height 107
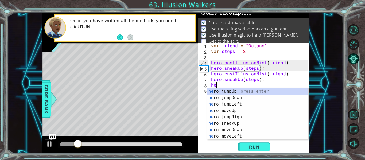
scroll to position [0, 0]
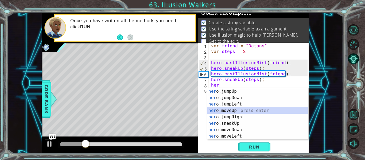
click at [260, 112] on div "her o.jumpUp press enter her o.jumpDown press enter her o.jumpLeft press enter …" at bounding box center [257, 120] width 101 height 64
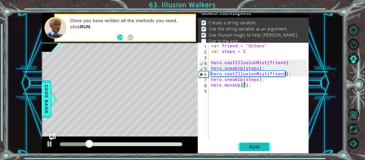
type textarea "hero.moveUp(1);"
click at [248, 148] on span "Run" at bounding box center [254, 146] width 21 height 5
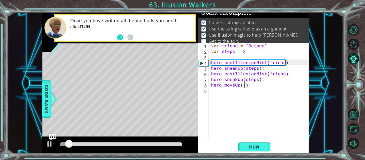
click at [228, 94] on div "var friend = "Octans" var steps = 2 hero . castIllusionMist ( friend ) ; hero .…" at bounding box center [260, 96] width 100 height 107
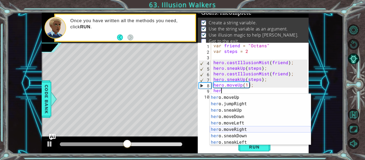
scroll to position [19, 0]
click at [238, 129] on div "her o.moveUp press enter her o.jumpRight press enter her o.sneakUp press enter …" at bounding box center [260, 126] width 101 height 64
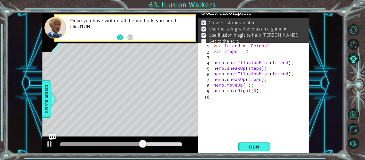
scroll to position [0, 3]
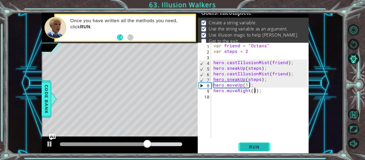
type textarea "hero.moveRight(3);"
click at [255, 149] on span "Run" at bounding box center [254, 146] width 21 height 5
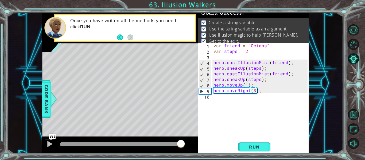
drag, startPoint x: 74, startPoint y: 148, endPoint x: 181, endPoint y: 144, distance: 107.5
click at [181, 144] on div at bounding box center [181, 144] width 10 height 10
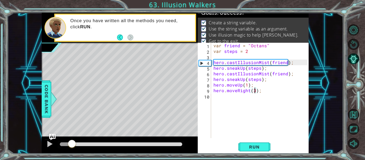
drag, startPoint x: 72, startPoint y: 141, endPoint x: 269, endPoint y: 133, distance: 197.3
click at [269, 133] on div "1 ההההההההההההההההההההההההההההההההההההההההההההההההההההההההההההההההההההההההההההה…" at bounding box center [175, 83] width 267 height 141
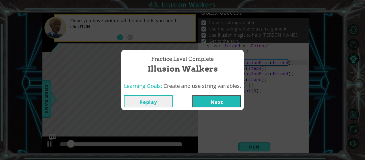
click at [225, 102] on button "Next" at bounding box center [216, 101] width 49 height 12
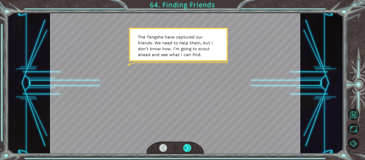
click at [185, 146] on div at bounding box center [187, 147] width 8 height 7
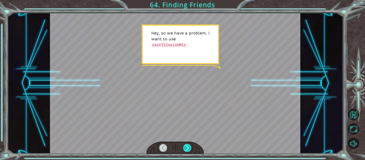
click at [185, 146] on div at bounding box center [187, 147] width 8 height 7
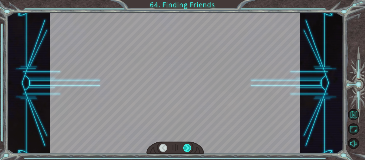
click at [185, 146] on div at bounding box center [187, 147] width 8 height 7
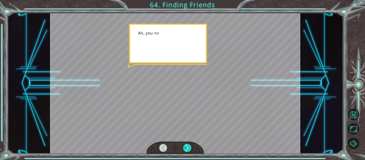
click at [185, 146] on div at bounding box center [187, 147] width 8 height 7
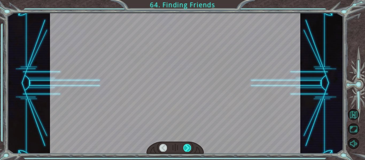
click at [185, 146] on div at bounding box center [187, 147] width 8 height 7
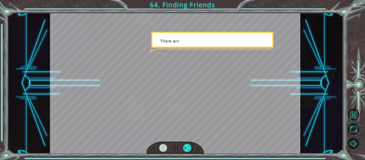
click at [185, 146] on div at bounding box center [187, 147] width 8 height 7
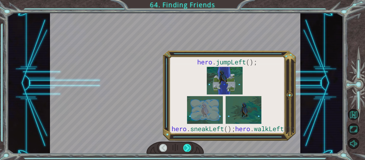
click at [185, 146] on div at bounding box center [187, 147] width 8 height 7
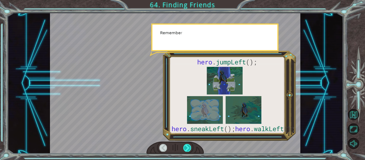
click at [185, 146] on div at bounding box center [187, 147] width 8 height 7
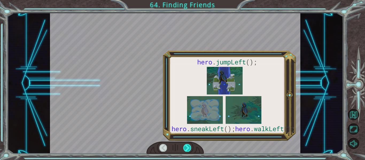
click at [185, 146] on div at bounding box center [187, 147] width 8 height 7
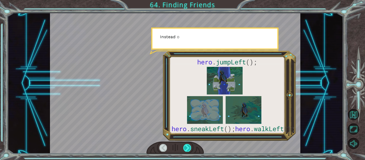
click at [185, 146] on div at bounding box center [187, 147] width 8 height 7
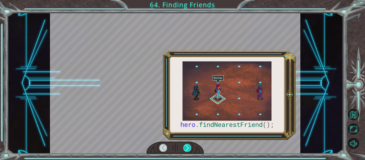
click at [185, 146] on div at bounding box center [187, 147] width 8 height 7
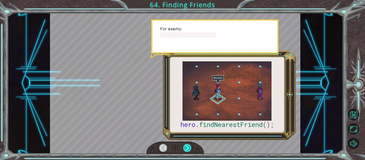
click at [185, 146] on div at bounding box center [187, 147] width 8 height 7
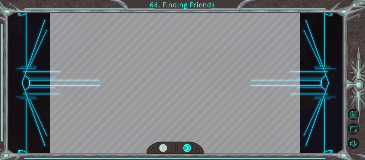
click at [185, 146] on div at bounding box center [187, 147] width 8 height 7
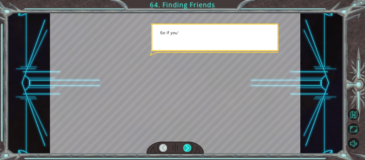
click at [185, 146] on div at bounding box center [187, 147] width 8 height 7
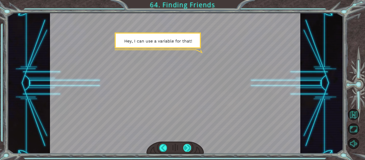
click at [185, 147] on div at bounding box center [187, 147] width 8 height 7
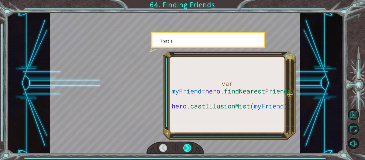
click at [185, 147] on div at bounding box center [187, 147] width 8 height 7
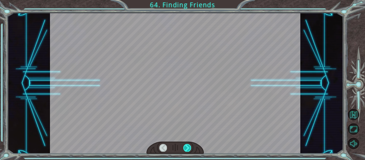
click at [185, 147] on div at bounding box center [187, 147] width 8 height 7
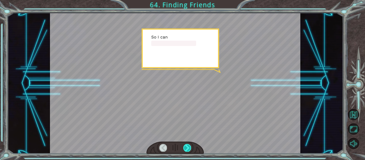
click at [185, 147] on div at bounding box center [187, 147] width 8 height 7
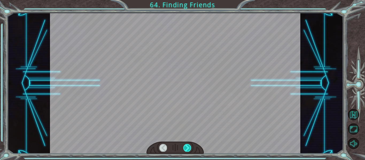
click at [185, 147] on div at bounding box center [187, 147] width 8 height 7
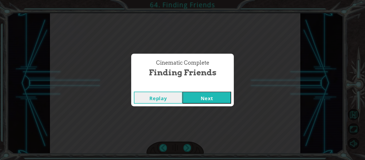
click at [198, 102] on button "Next" at bounding box center [206, 98] width 49 height 12
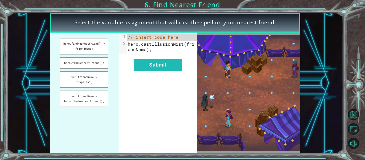
click at [198, 102] on button "Next" at bounding box center [206, 98] width 49 height 12
click at [198, 102] on img at bounding box center [249, 93] width 104 height 116
drag, startPoint x: 89, startPoint y: 106, endPoint x: 121, endPoint y: 25, distance: 87.5
click at [121, 25] on div "Select the variable assignment that will cast the spell on your nearest friend.…" at bounding box center [175, 83] width 250 height 141
click at [87, 101] on button "var friendName = hero.findNearestFriend();" at bounding box center [84, 99] width 48 height 17
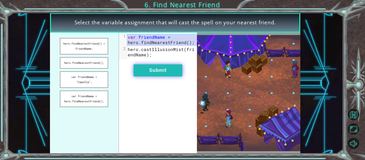
click at [146, 66] on button "Submit" at bounding box center [158, 70] width 49 height 12
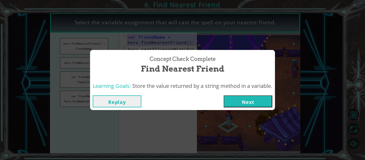
click at [249, 101] on button "Next" at bounding box center [248, 101] width 49 height 12
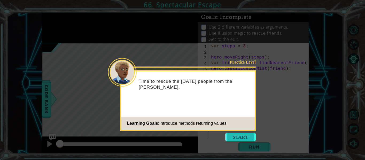
click at [250, 141] on button "Start" at bounding box center [240, 137] width 30 height 9
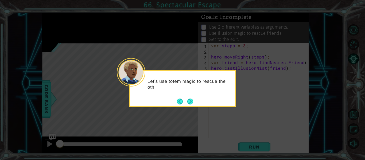
click at [195, 100] on div "Let's use totem magic to rescue the oth" at bounding box center [182, 88] width 107 height 37
click at [190, 102] on button "Next" at bounding box center [190, 102] width 6 height 6
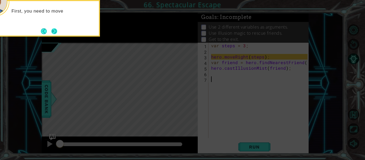
click at [57, 31] on button "Next" at bounding box center [54, 31] width 6 height 6
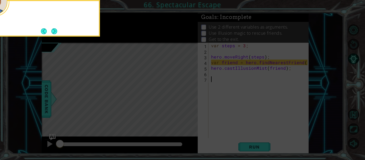
click at [58, 31] on div at bounding box center [46, 18] width 107 height 37
click at [57, 31] on button "Next" at bounding box center [54, 31] width 6 height 6
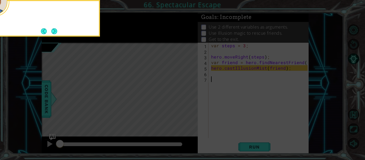
click at [58, 31] on div at bounding box center [46, 18] width 107 height 37
click at [57, 31] on button "Next" at bounding box center [54, 31] width 6 height 6
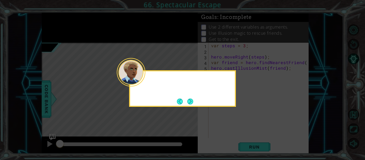
click at [58, 31] on icon at bounding box center [182, 80] width 365 height 160
click at [193, 101] on button "Next" at bounding box center [190, 102] width 6 height 6
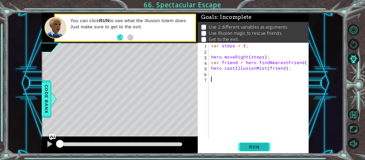
click at [263, 144] on button "Run" at bounding box center [254, 147] width 32 height 11
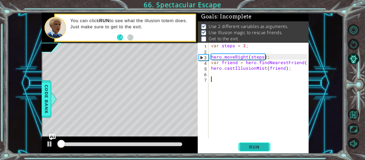
scroll to position [1, 0]
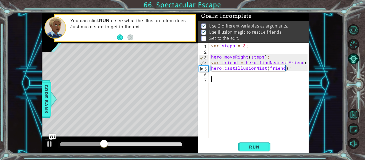
click at [231, 74] on div "var steps = 3 ; hero . moveRight ( steps ) ; var friend = hero . findNearestFri…" at bounding box center [260, 96] width 100 height 107
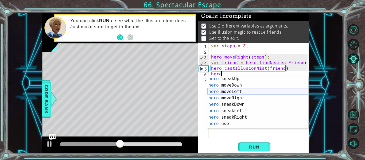
scroll to position [45, 0]
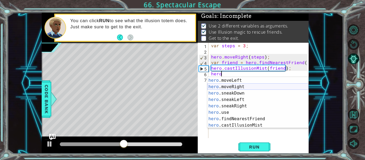
click at [241, 90] on div "hero .moveDown press enter hero .moveLeft press enter hero .moveRight press ent…" at bounding box center [257, 103] width 101 height 64
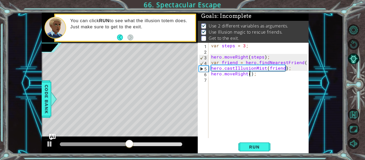
scroll to position [0, 3]
type textarea "hero.moveRight(3);"
click at [252, 148] on span "Run" at bounding box center [254, 146] width 21 height 5
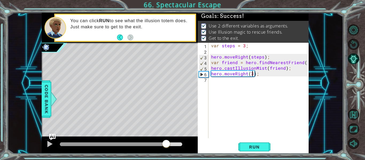
drag, startPoint x: 102, startPoint y: 140, endPoint x: 167, endPoint y: 139, distance: 65.2
click at [167, 139] on div at bounding box center [166, 144] width 10 height 10
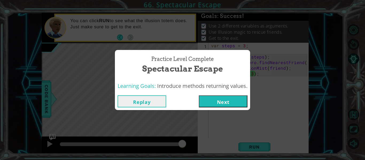
click at [214, 95] on button "Next" at bounding box center [223, 101] width 49 height 12
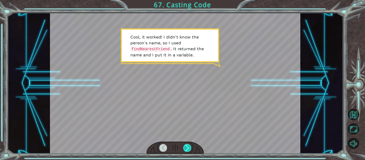
click at [188, 149] on div at bounding box center [187, 147] width 8 height 7
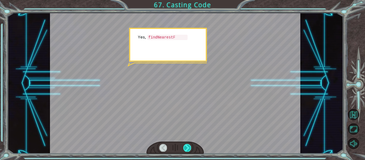
click at [187, 147] on div at bounding box center [187, 147] width 8 height 7
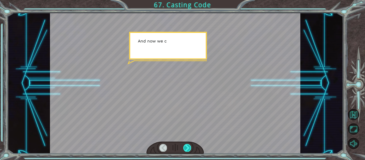
click at [187, 147] on div at bounding box center [187, 147] width 8 height 7
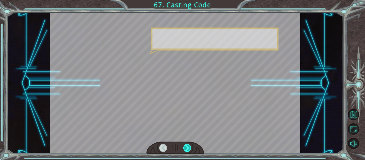
click at [187, 147] on div at bounding box center [187, 147] width 8 height 7
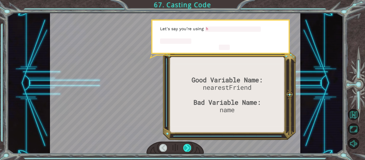
click at [187, 147] on div at bounding box center [187, 147] width 8 height 7
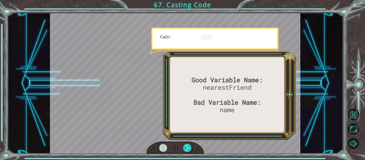
click at [187, 147] on div at bounding box center [187, 147] width 8 height 7
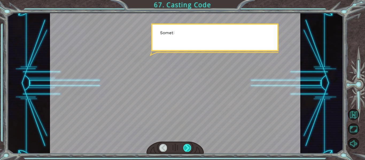
click at [187, 147] on div at bounding box center [187, 147] width 8 height 7
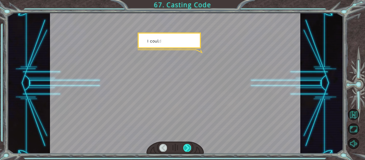
click at [187, 147] on div at bounding box center [187, 147] width 8 height 7
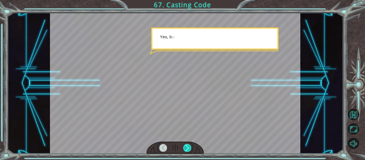
click at [187, 147] on div at bounding box center [187, 147] width 8 height 7
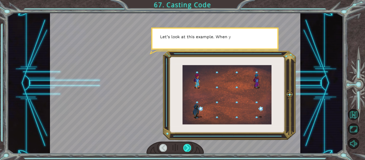
click at [187, 147] on div at bounding box center [187, 147] width 8 height 7
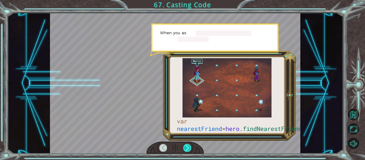
click at [187, 147] on div at bounding box center [187, 147] width 8 height 7
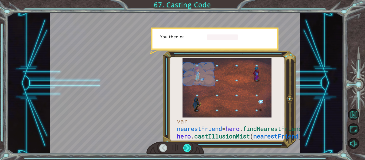
click at [187, 147] on div at bounding box center [187, 147] width 8 height 7
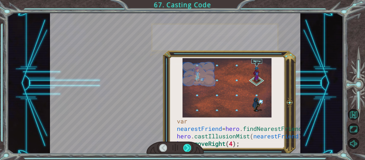
click at [187, 147] on div at bounding box center [187, 147] width 8 height 7
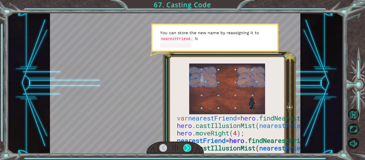
click at [187, 147] on div at bounding box center [187, 147] width 8 height 7
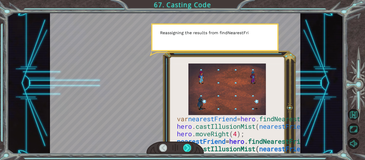
click at [187, 147] on div at bounding box center [187, 147] width 8 height 7
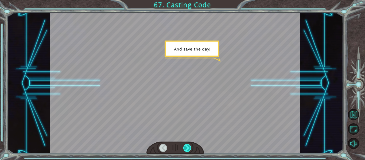
click at [187, 147] on div at bounding box center [187, 147] width 8 height 7
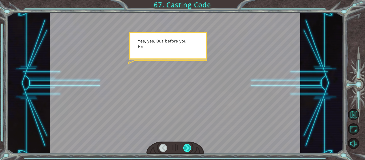
click at [187, 147] on div at bounding box center [187, 147] width 8 height 7
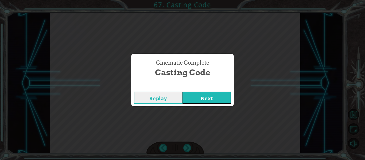
click at [203, 100] on button "Next" at bounding box center [206, 98] width 49 height 12
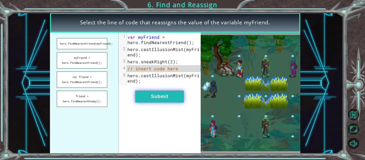
click at [172, 97] on button "Submit" at bounding box center [159, 97] width 49 height 12
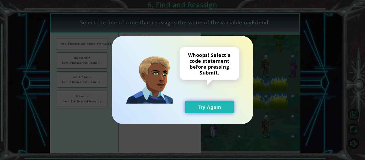
click at [223, 108] on button "Try Again" at bounding box center [209, 107] width 49 height 12
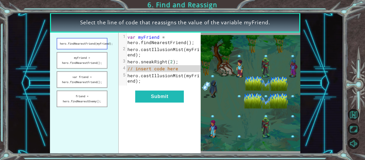
click at [89, 46] on button "hero.findNearestFriend(myFriend);" at bounding box center [82, 43] width 51 height 11
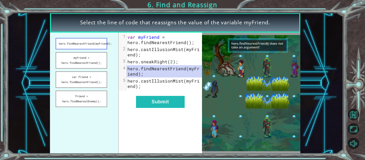
click at [89, 45] on button "hero.findNearestFriend(myFriend);" at bounding box center [82, 43] width 52 height 11
click at [94, 55] on button "myFriend = hero.findNearestFriend();" at bounding box center [82, 60] width 52 height 17
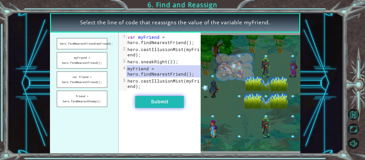
click at [181, 102] on button "Submit" at bounding box center [159, 102] width 49 height 12
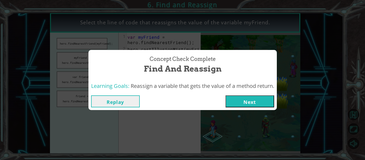
click at [231, 102] on button "Next" at bounding box center [249, 101] width 49 height 12
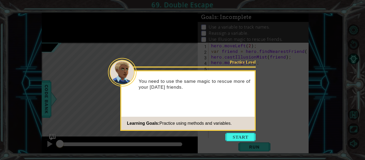
click at [233, 132] on icon at bounding box center [182, 80] width 365 height 160
click at [233, 135] on button "Start" at bounding box center [240, 137] width 30 height 9
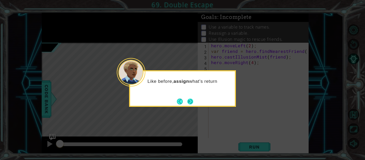
click at [190, 102] on button "Next" at bounding box center [190, 102] width 6 height 6
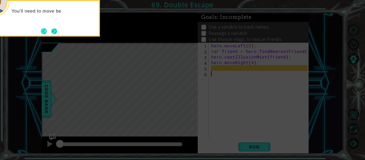
click at [51, 28] on button "Next" at bounding box center [54, 31] width 6 height 6
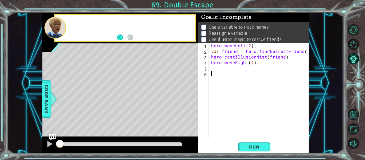
click at [50, 28] on div at bounding box center [55, 28] width 22 height 22
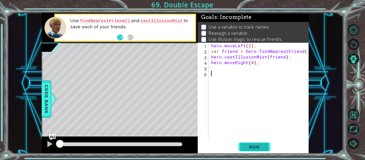
click at [257, 147] on span "Run" at bounding box center [254, 146] width 21 height 5
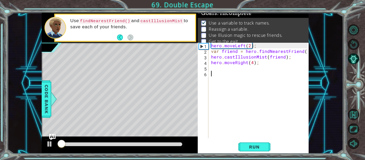
scroll to position [4, 0]
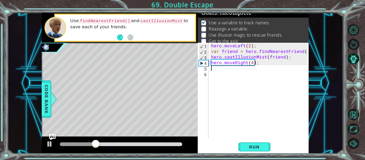
click at [212, 67] on div "hero . moveLeft ( 2 ) ; var friend = hero . findNearestFriend ( ) ; hero . cast…" at bounding box center [260, 96] width 100 height 107
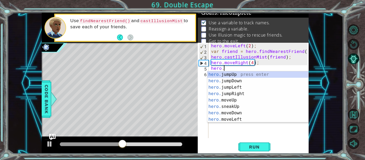
scroll to position [0, 1]
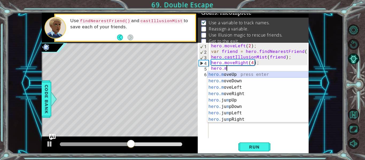
click at [231, 76] on div "hero.m oveUp press enter hero.m oveDown press enter hero.m oveLeft press enter …" at bounding box center [257, 103] width 101 height 64
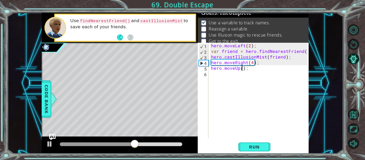
scroll to position [0, 2]
click at [255, 147] on span "Run" at bounding box center [254, 146] width 21 height 5
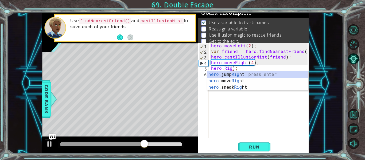
scroll to position [0, 2]
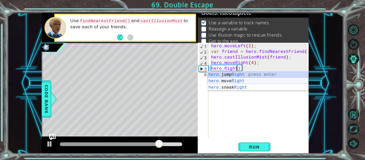
click at [265, 81] on div "hero. jump Right press enter hero. move Right press enter hero. sneak Right pre…" at bounding box center [257, 87] width 101 height 32
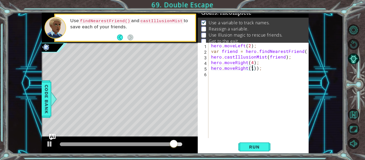
scroll to position [0, 3]
click at [252, 148] on span "Run" at bounding box center [254, 146] width 21 height 5
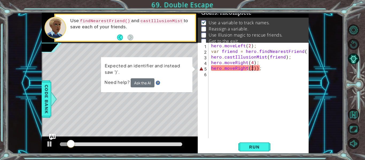
click at [255, 68] on div "hero . moveLeft ( 2 ) ; var friend = hero . findNearestFriend ( ) ; hero . cast…" at bounding box center [260, 96] width 100 height 107
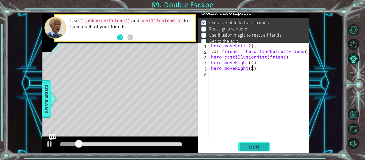
click at [253, 148] on span "Run" at bounding box center [254, 146] width 21 height 5
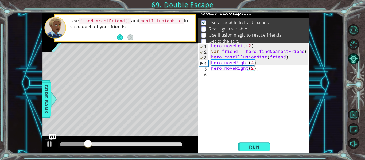
click at [246, 69] on div "hero . moveLeft ( 2 ) ; var friend = hero . findNearestFriend ( ) ; hero . cast…" at bounding box center [260, 96] width 100 height 107
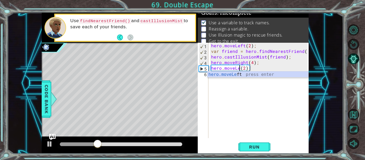
scroll to position [0, 2]
type textarea "hero.moveLeft(2);"
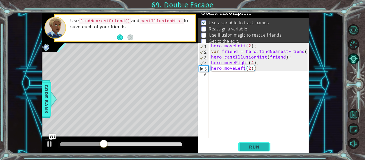
click at [246, 142] on button "Run" at bounding box center [254, 147] width 32 height 11
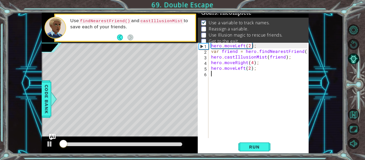
click at [229, 73] on div "hero . moveLeft ( 2 ) ; var friend = hero . findNearestFriend ( ) ; hero . cast…" at bounding box center [260, 96] width 100 height 107
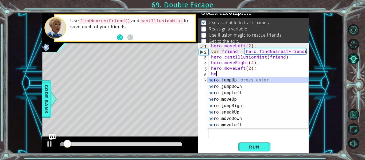
scroll to position [0, 0]
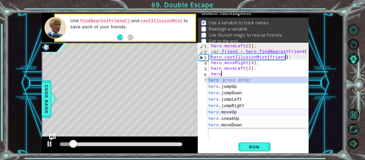
click at [236, 111] on div "hero press enter hero .jumpUp press enter hero .jumpDown press enter hero .jump…" at bounding box center [257, 109] width 101 height 64
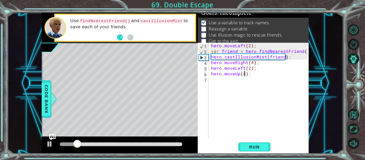
scroll to position [0, 2]
click at [254, 143] on button "Run" at bounding box center [254, 147] width 32 height 11
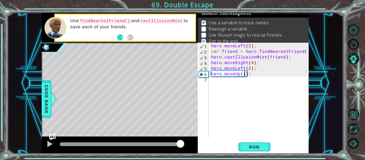
drag, startPoint x: 73, startPoint y: 144, endPoint x: 181, endPoint y: 144, distance: 107.7
click at [181, 144] on div at bounding box center [181, 144] width 10 height 10
drag, startPoint x: 72, startPoint y: 145, endPoint x: 164, endPoint y: 144, distance: 91.4
click at [164, 144] on div at bounding box center [161, 144] width 10 height 10
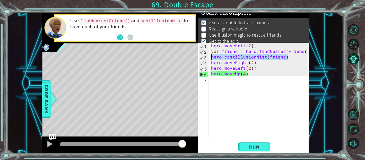
drag, startPoint x: 290, startPoint y: 57, endPoint x: 211, endPoint y: 58, distance: 78.8
click at [211, 58] on div "hero . moveLeft ( 2 ) ; var friend = hero . findNearestFriend ( ) ; hero . cast…" at bounding box center [260, 96] width 100 height 107
click at [212, 63] on div "hero . moveLeft ( 2 ) ; var friend = hero . findNearestFriend ( ) ; hero . cast…" at bounding box center [260, 96] width 100 height 107
click at [212, 68] on div "hero . moveLeft ( 2 ) ; var friend = hero . findNearestFriend ( ) ; hero . cast…" at bounding box center [260, 96] width 100 height 107
paste textarea "hero.castIllusionMist(friend);"
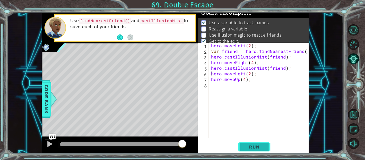
click at [252, 143] on button "Run" at bounding box center [254, 147] width 32 height 11
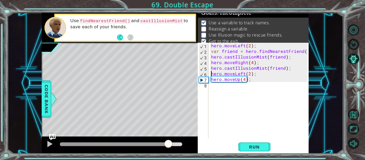
drag, startPoint x: 74, startPoint y: 145, endPoint x: 168, endPoint y: 151, distance: 94.3
click at [168, 151] on div at bounding box center [120, 145] width 156 height 17
click at [167, 150] on div at bounding box center [120, 145] width 156 height 17
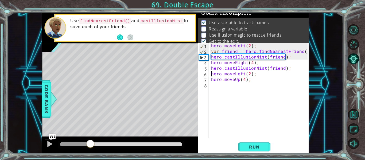
drag, startPoint x: 175, startPoint y: 144, endPoint x: 91, endPoint y: 138, distance: 84.6
click at [91, 138] on div at bounding box center [120, 145] width 156 height 17
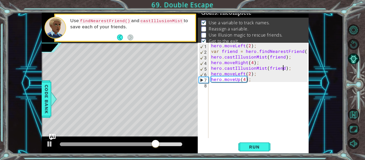
click at [283, 68] on div "hero . moveLeft ( 2 ) ; var friend = hero . findNearestFriend ( ) ; hero . cast…" at bounding box center [260, 96] width 100 height 107
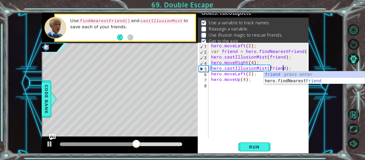
scroll to position [0, 5]
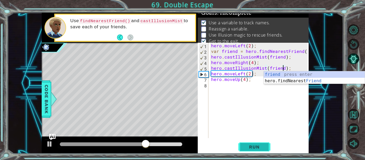
click at [256, 149] on span "Run" at bounding box center [254, 146] width 21 height 5
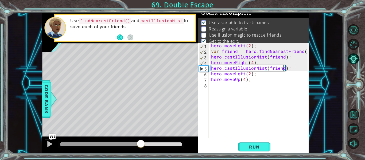
drag, startPoint x: 72, startPoint y: 144, endPoint x: 140, endPoint y: 138, distance: 68.4
click at [140, 138] on div at bounding box center [120, 145] width 156 height 17
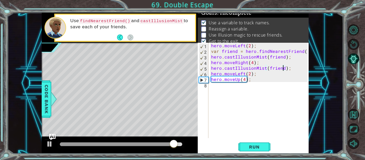
click at [217, 77] on div "hero . moveLeft ( 2 ) ; var friend = hero . findNearestFriend ( ) ; hero . cast…" at bounding box center [260, 96] width 100 height 107
click at [212, 65] on div "hero . moveLeft ( 2 ) ; var friend = hero . findNearestFriend ( ) ; hero . cast…" at bounding box center [260, 96] width 100 height 107
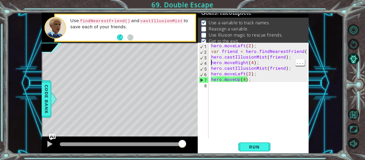
type textarea "hero.castIllusionMist(friend);"
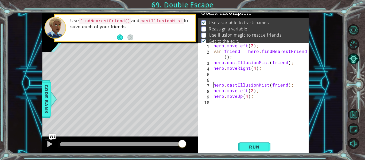
scroll to position [0, 0]
click at [212, 74] on div "1 2 3 4 5 6 7 8 9 10 hero . moveLeft ( 2 ) ; var friend = hero . findNearestFri…" at bounding box center [253, 90] width 110 height 95
click at [214, 74] on div "hero . moveLeft ( 2 ) ; var friend = hero . findNearestFriend ( ) ; hero . cast…" at bounding box center [261, 96] width 98 height 107
type textarea "v"
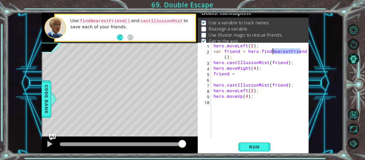
drag, startPoint x: 305, startPoint y: 52, endPoint x: 272, endPoint y: 53, distance: 32.6
click at [272, 53] on div "hero . moveLeft ( 2 ) ; var friend = hero . findNearestFriend ( ) ; hero . cast…" at bounding box center [261, 96] width 98 height 107
click at [304, 51] on div "hero . moveLeft ( 2 ) ; var friend = hero . findNearestFriend ( ) ; hero . cast…" at bounding box center [259, 90] width 95 height 95
click at [304, 51] on div "hero . moveLeft ( 2 ) ; var friend = hero . findNearestFriend ( ) ; hero . cast…" at bounding box center [261, 96] width 98 height 107
click at [304, 51] on div "hero . moveLeft ( 2 ) ; var friend = hero . findNearestFriend ( ) ; hero . cast…" at bounding box center [259, 90] width 95 height 95
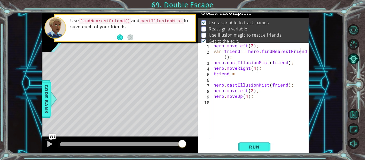
click at [304, 51] on div "hero . moveLeft ( 2 ) ; var friend = hero . findNearestFriend ( ) ; hero . cast…" at bounding box center [261, 96] width 98 height 107
click at [240, 76] on div "hero . moveLeft ( 2 ) ; var friend = hero . findNearestFriend ( ) ; hero . cast…" at bounding box center [261, 96] width 98 height 107
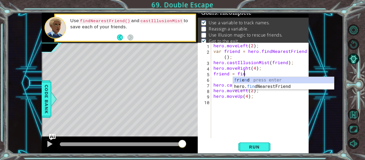
type textarea "friend = find"
click at [277, 87] on div "f r i e nd press enter hero. find NearestFriend press enter" at bounding box center [283, 90] width 101 height 26
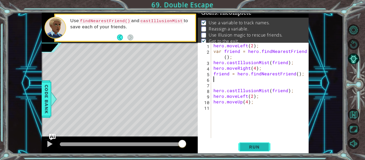
click at [252, 146] on span "Run" at bounding box center [254, 146] width 21 height 5
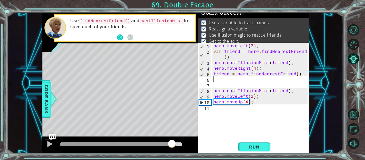
drag, startPoint x: 67, startPoint y: 142, endPoint x: 172, endPoint y: 140, distance: 104.8
click at [172, 140] on div at bounding box center [172, 144] width 10 height 10
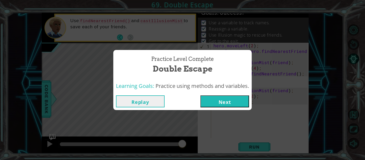
click at [216, 98] on button "Next" at bounding box center [224, 101] width 49 height 12
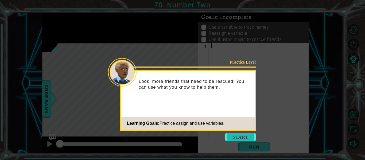
click at [232, 136] on button "Start" at bounding box center [240, 137] width 30 height 9
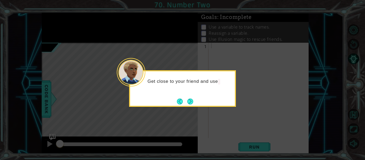
click at [199, 100] on div "Get close to your friend and use" at bounding box center [182, 88] width 107 height 37
click at [193, 101] on button "Next" at bounding box center [190, 102] width 6 height 6
click at [185, 98] on footer at bounding box center [185, 102] width 16 height 8
click at [189, 100] on button "Next" at bounding box center [190, 101] width 6 height 6
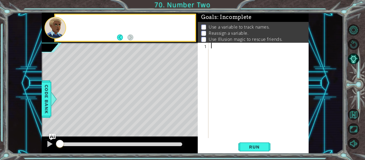
click at [189, 100] on div "Level Map" at bounding box center [165, 121] width 247 height 157
